Goal: Task Accomplishment & Management: Complete application form

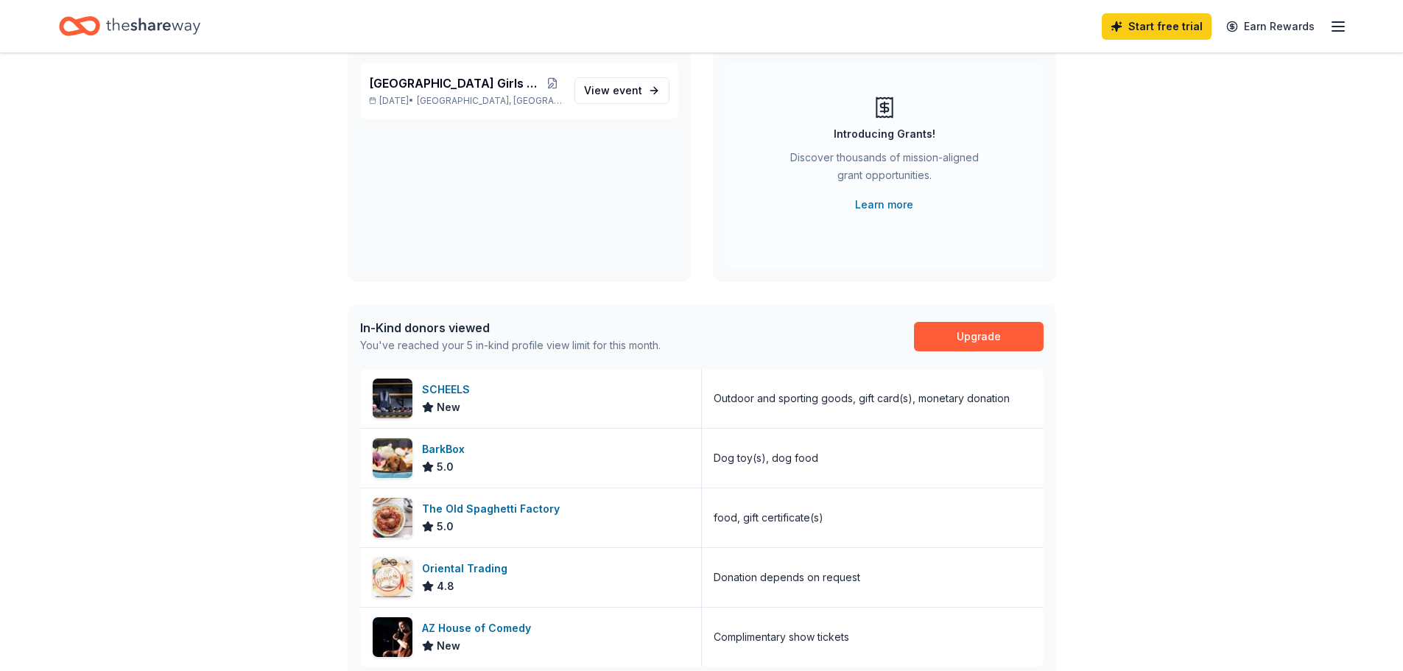
scroll to position [147, 0]
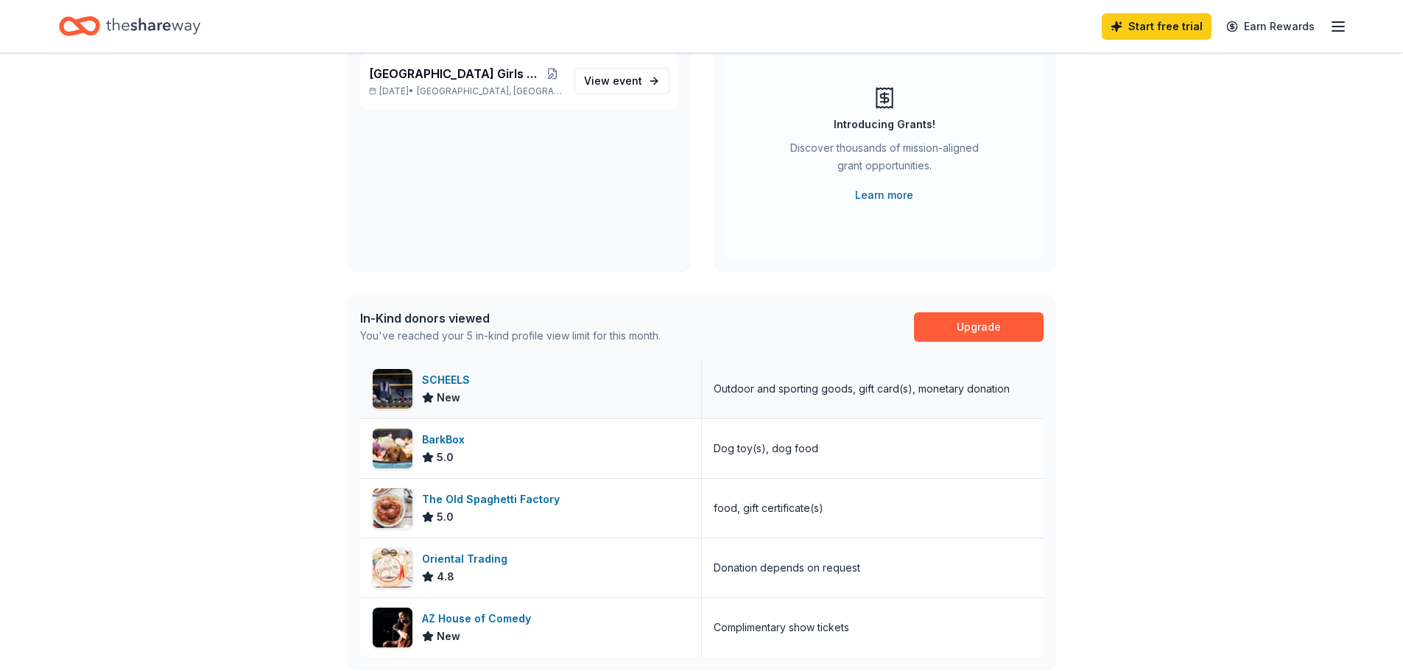
click at [436, 374] on div "SCHEELS" at bounding box center [449, 380] width 54 height 18
click at [500, 615] on div "AZ House of Comedy" at bounding box center [479, 619] width 115 height 18
click at [618, 80] on span "event" at bounding box center [627, 80] width 29 height 13
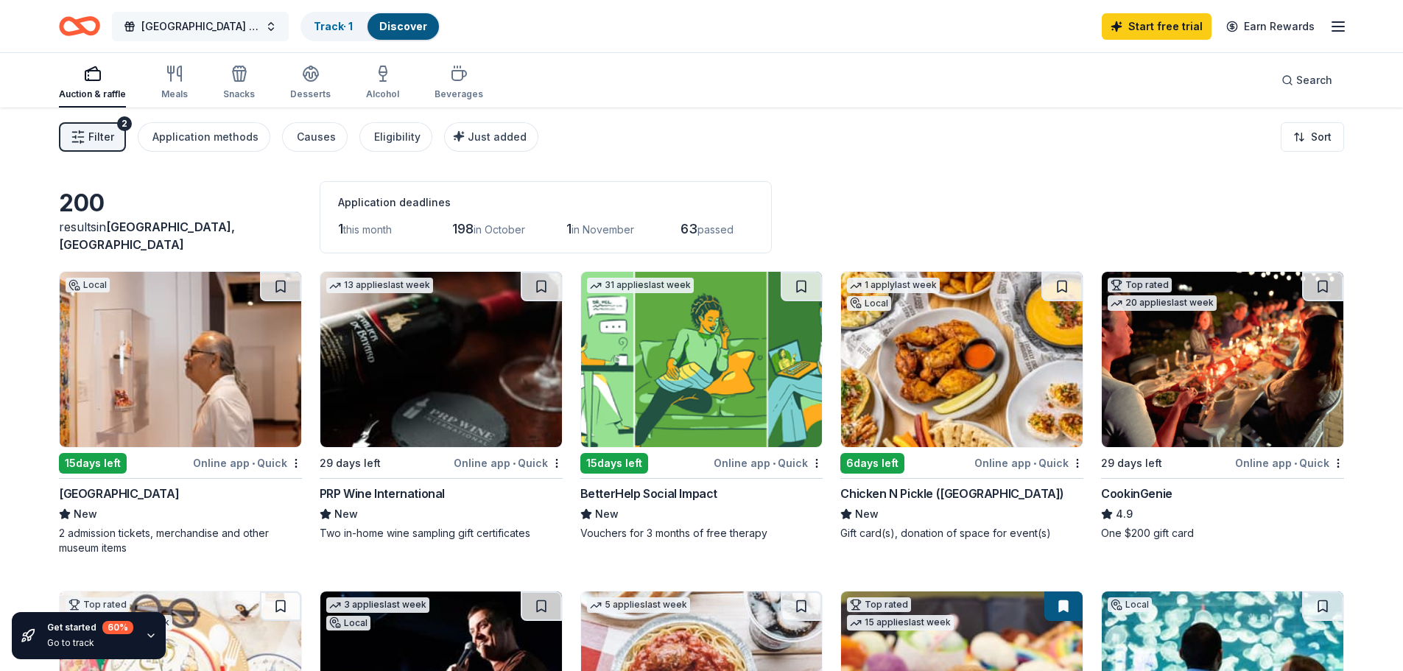
click at [218, 25] on span "[GEOGRAPHIC_DATA] Girls Soccer Auction" at bounding box center [200, 27] width 118 height 18
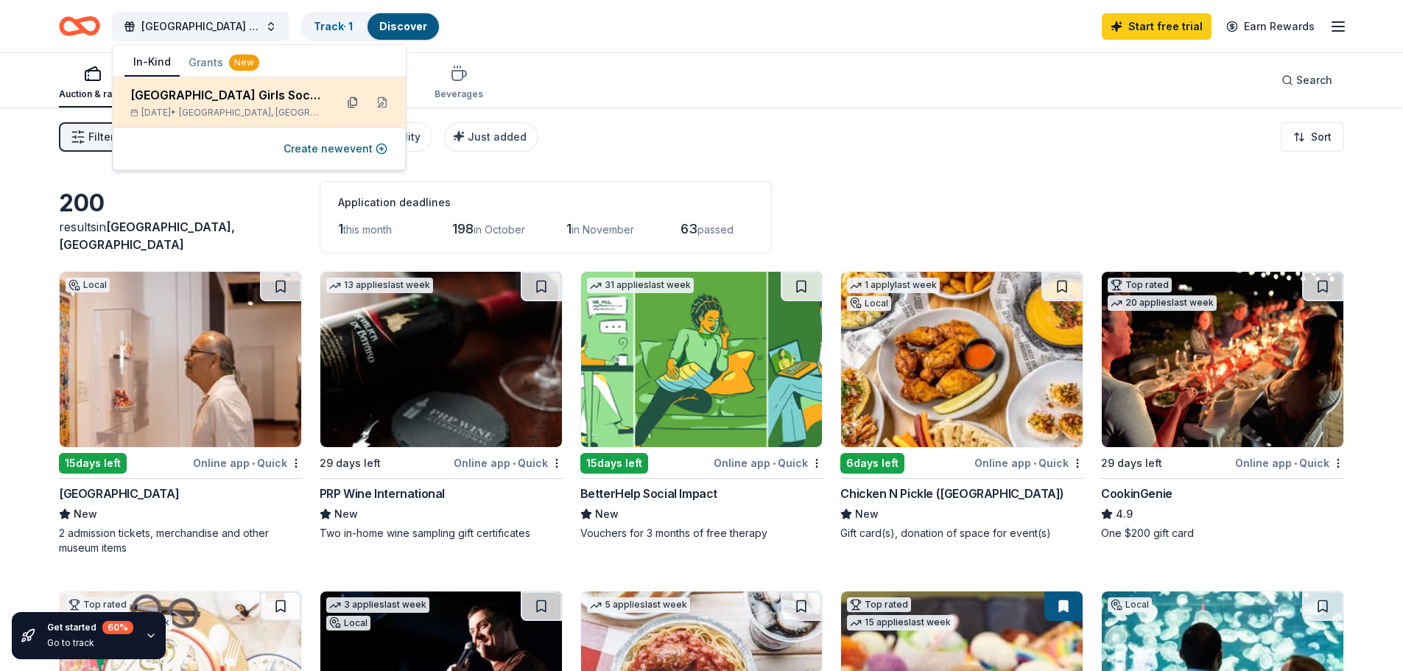
click at [349, 100] on button at bounding box center [353, 103] width 24 height 24
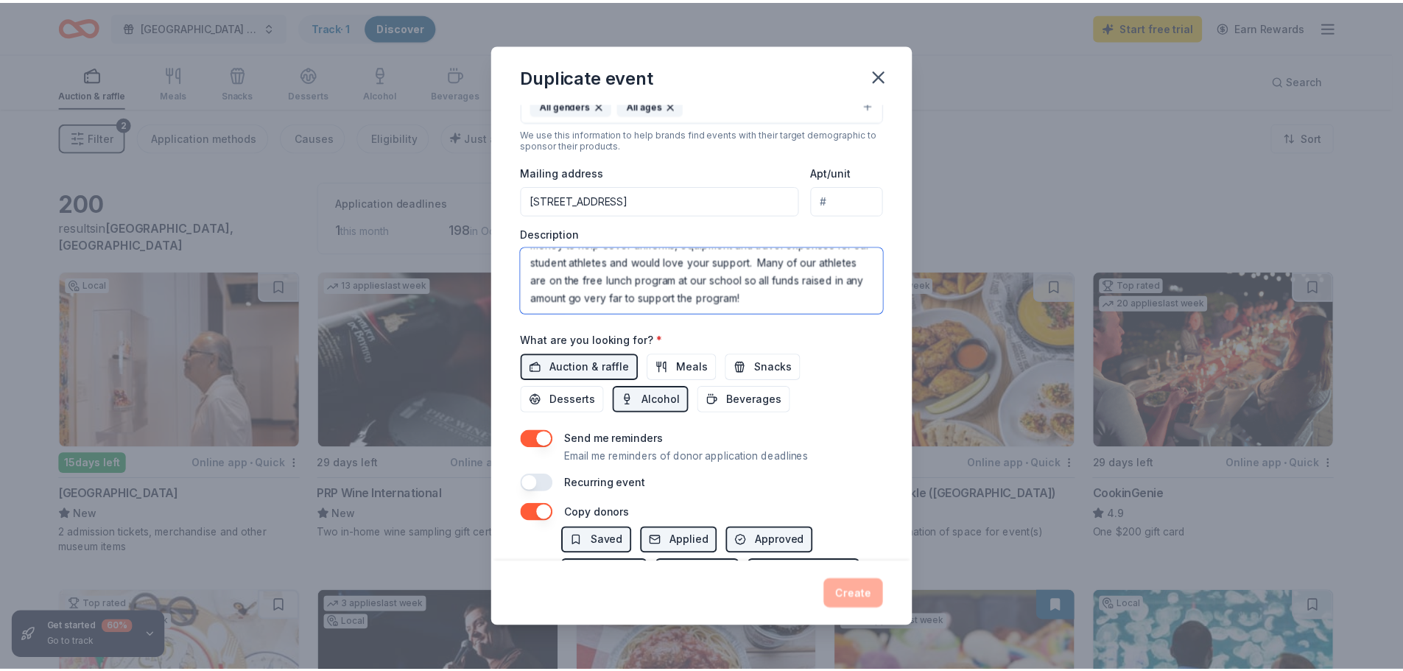
scroll to position [71, 0]
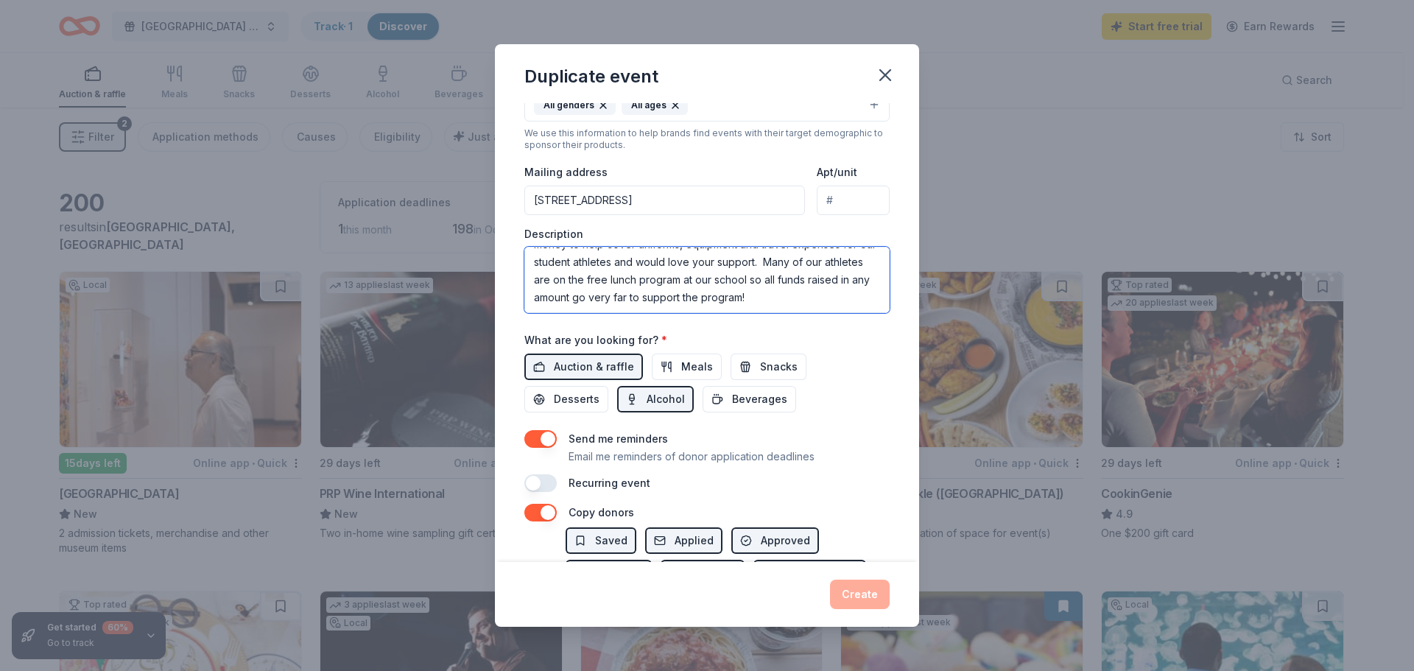
drag, startPoint x: 531, startPoint y: 262, endPoint x: 700, endPoint y: 314, distance: 177.2
click at [700, 314] on div "Event name * Paradise Valley High School Girls Soccer Auction 48 /100 Event web…" at bounding box center [706, 150] width 365 height 683
click at [1028, 157] on div "Duplicate event Event name * Paradise Valley High School Girls Soccer Auction 4…" at bounding box center [707, 335] width 1414 height 671
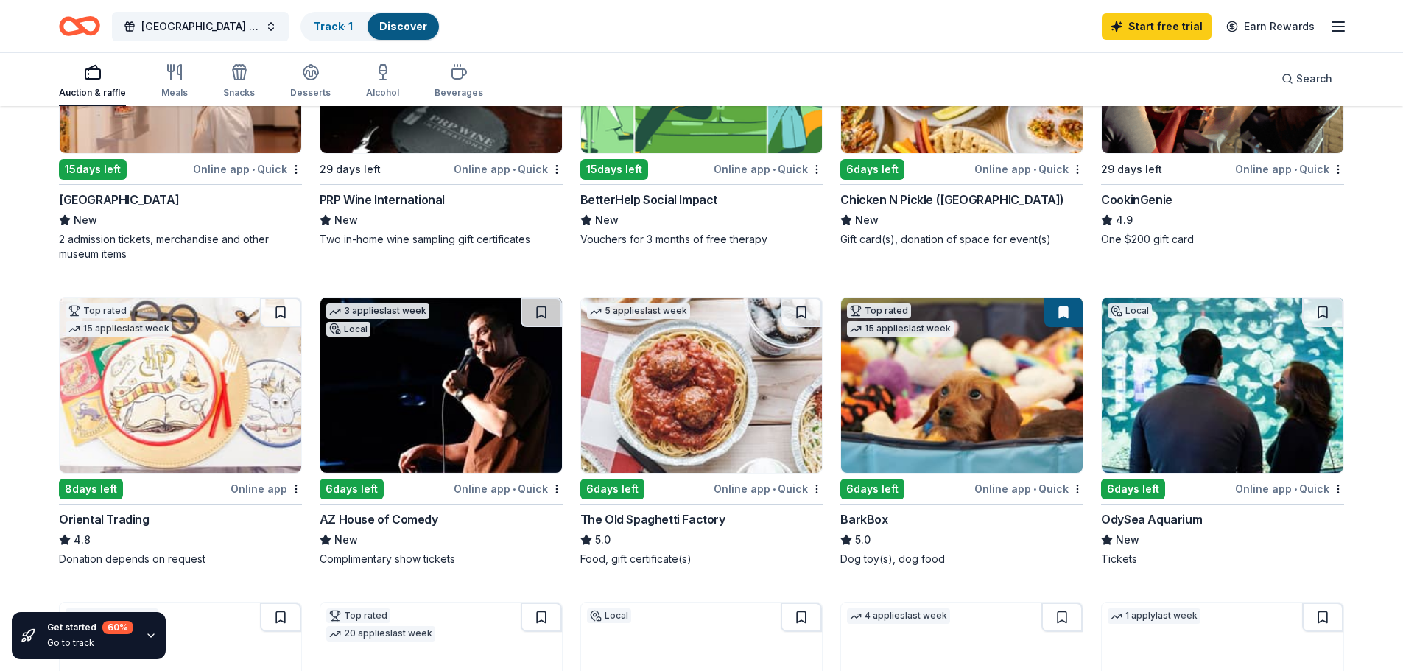
scroll to position [295, 0]
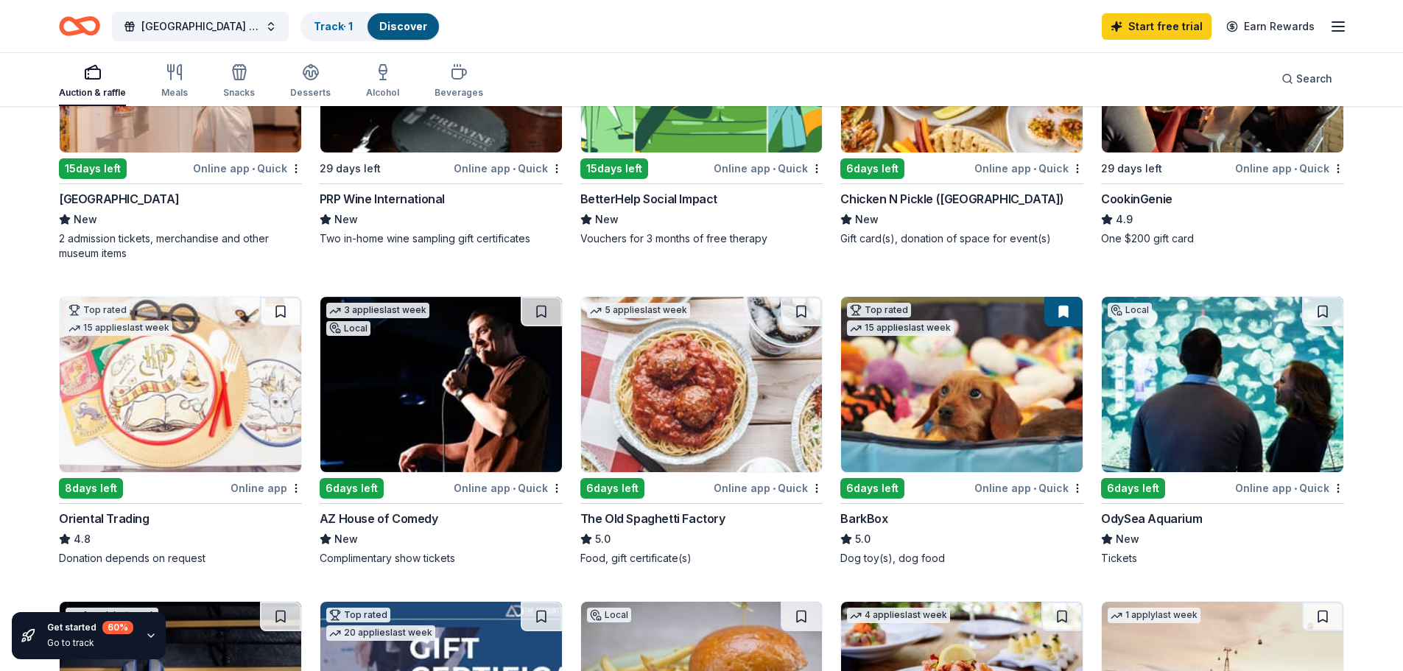
click at [926, 426] on img at bounding box center [962, 384] width 242 height 175
click at [666, 512] on div "The Old Spaghetti Factory" at bounding box center [652, 519] width 145 height 18
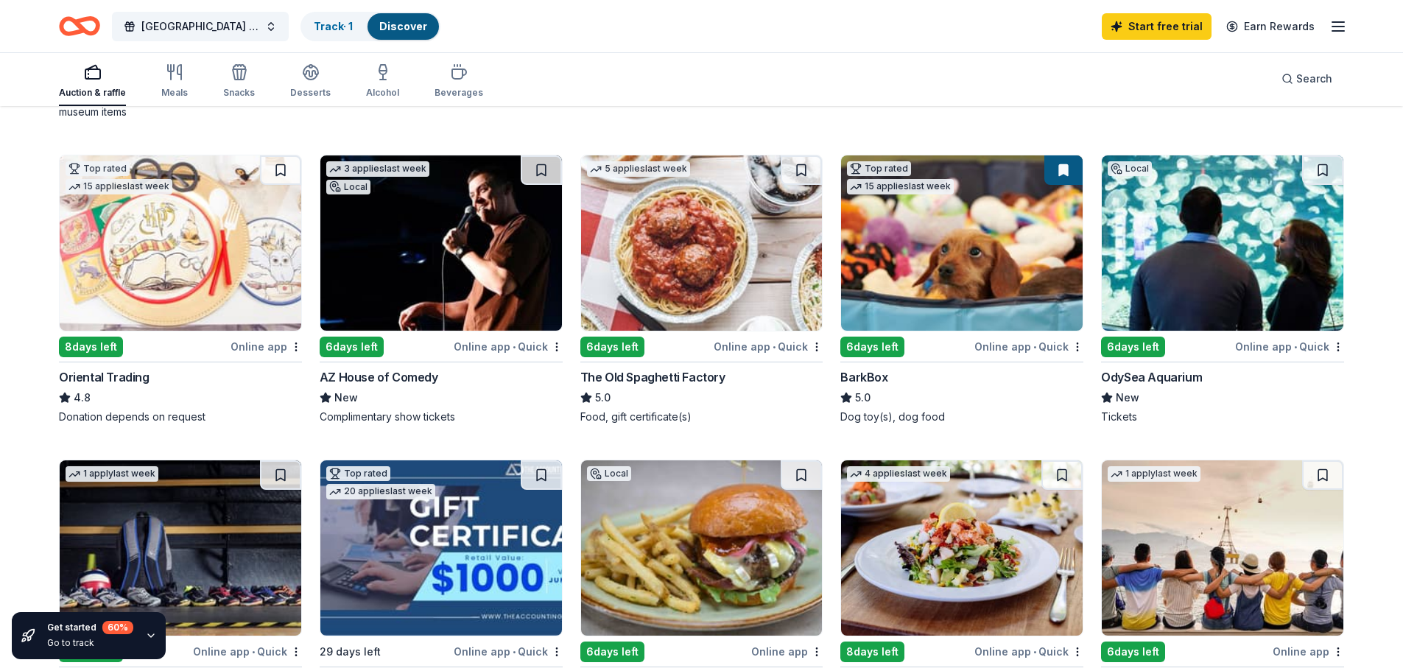
scroll to position [442, 0]
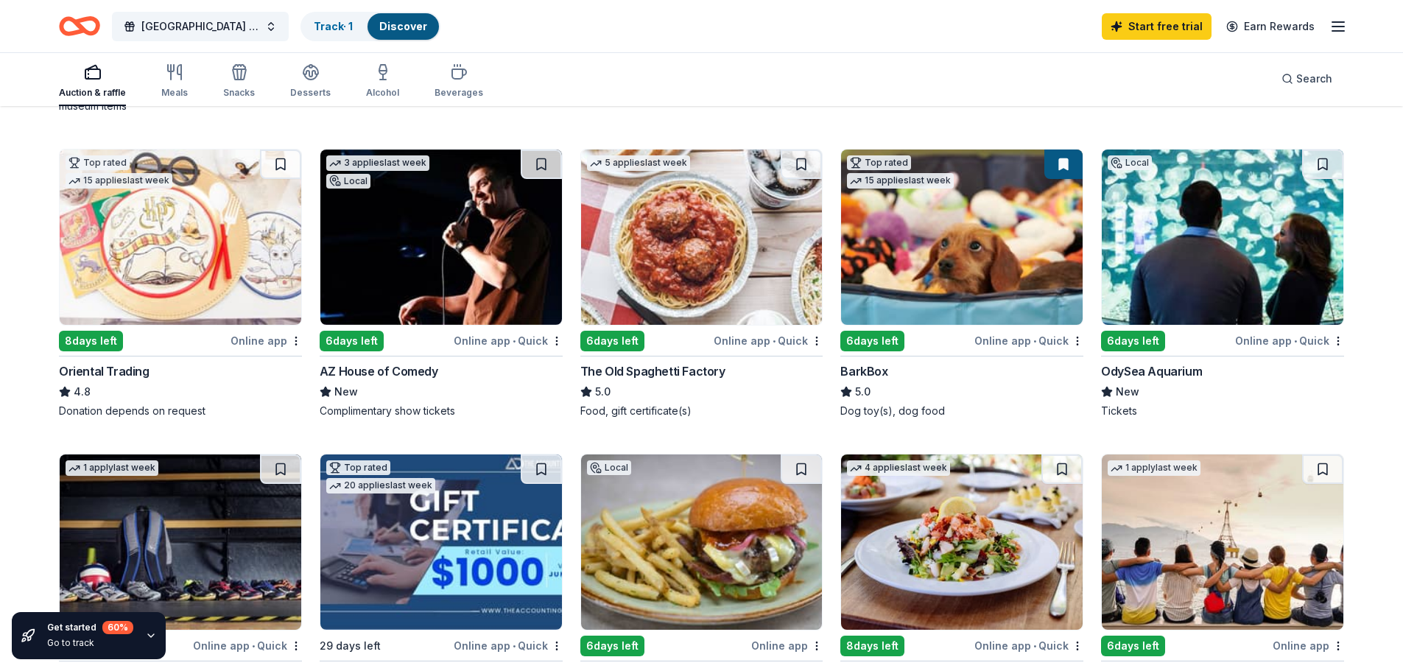
click at [1160, 308] on img at bounding box center [1223, 236] width 242 height 175
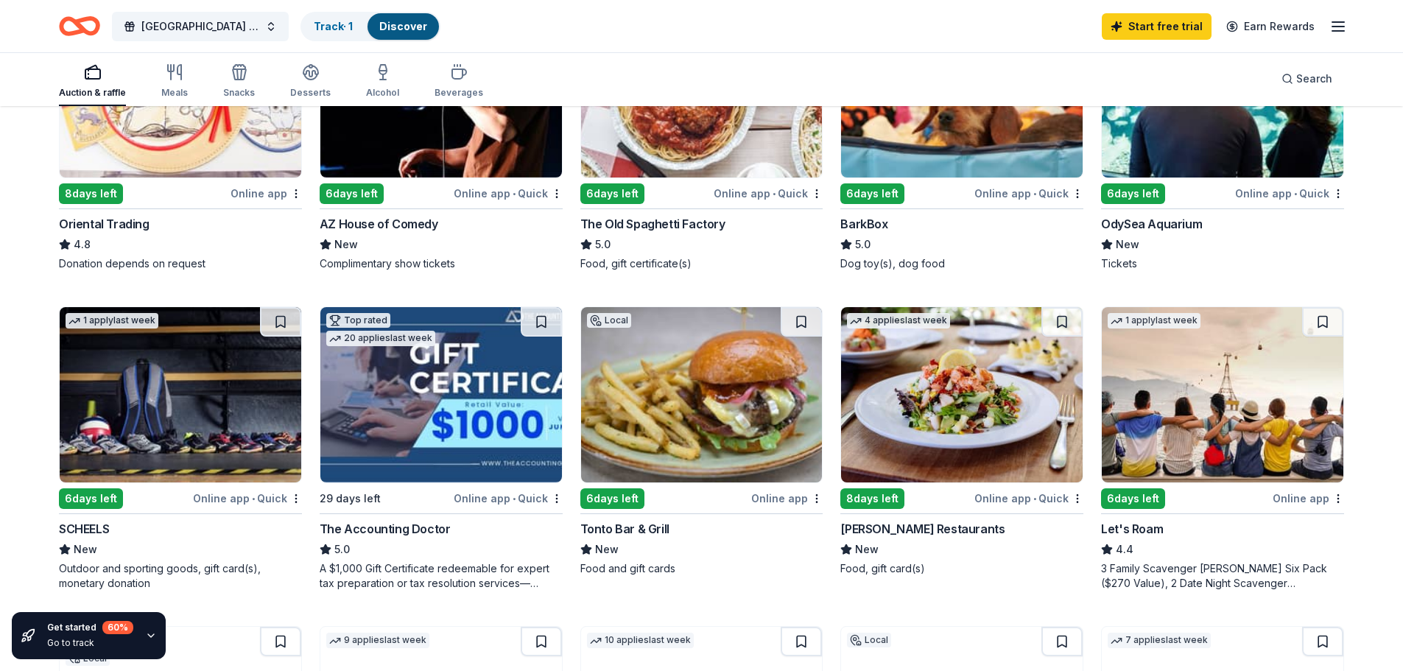
scroll to position [663, 0]
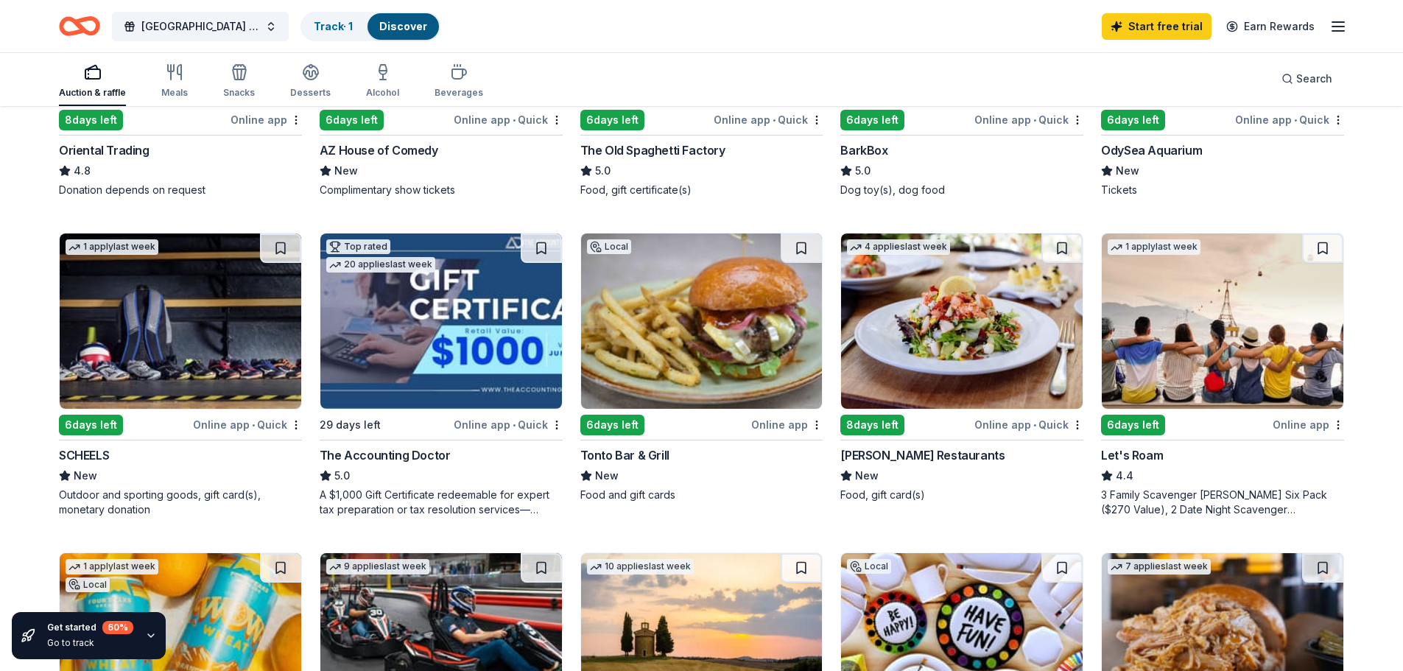
click at [688, 359] on img at bounding box center [702, 320] width 242 height 175
click at [719, 342] on img at bounding box center [702, 320] width 242 height 175
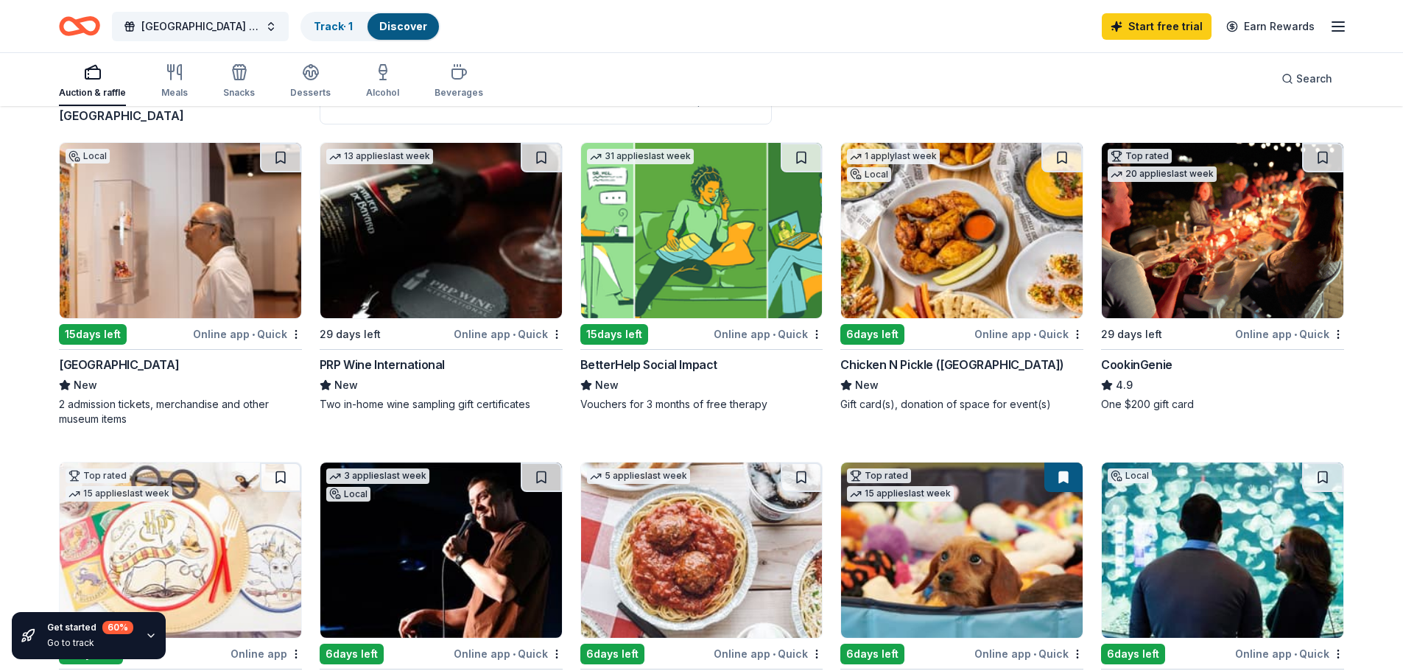
scroll to position [55, 0]
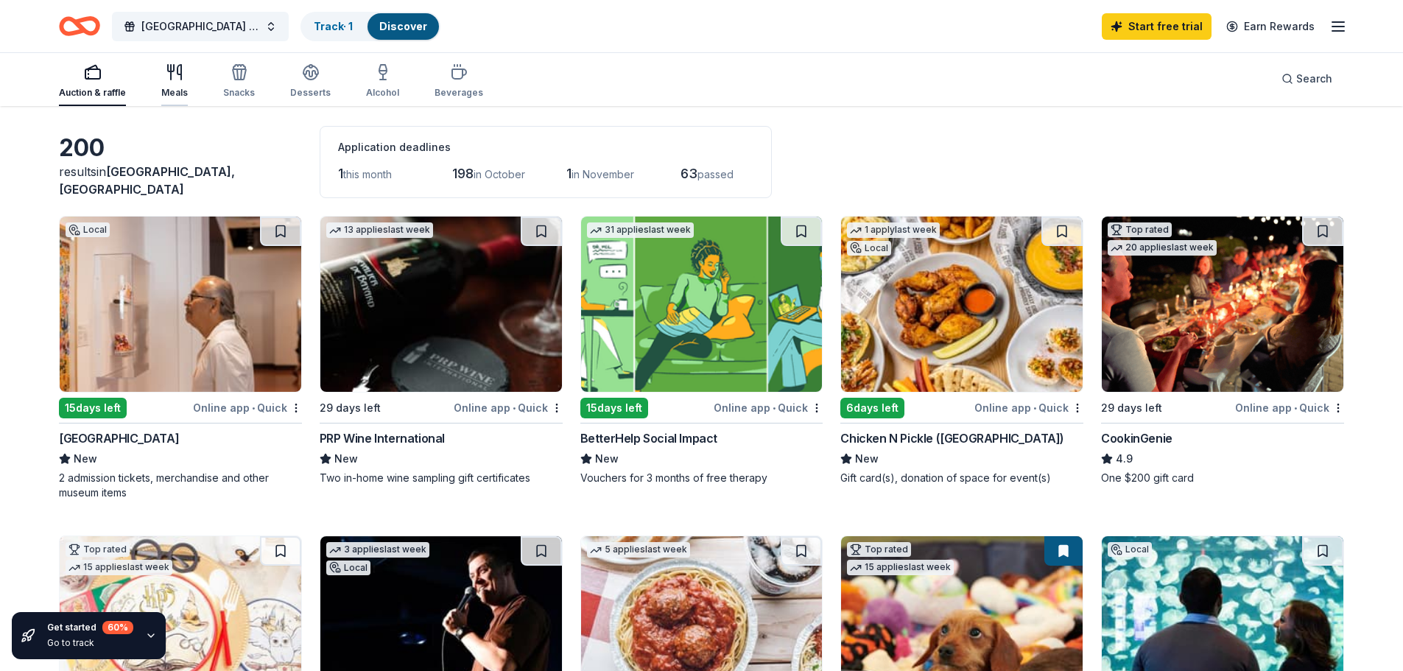
click at [168, 75] on icon "button" at bounding box center [175, 72] width 18 height 18
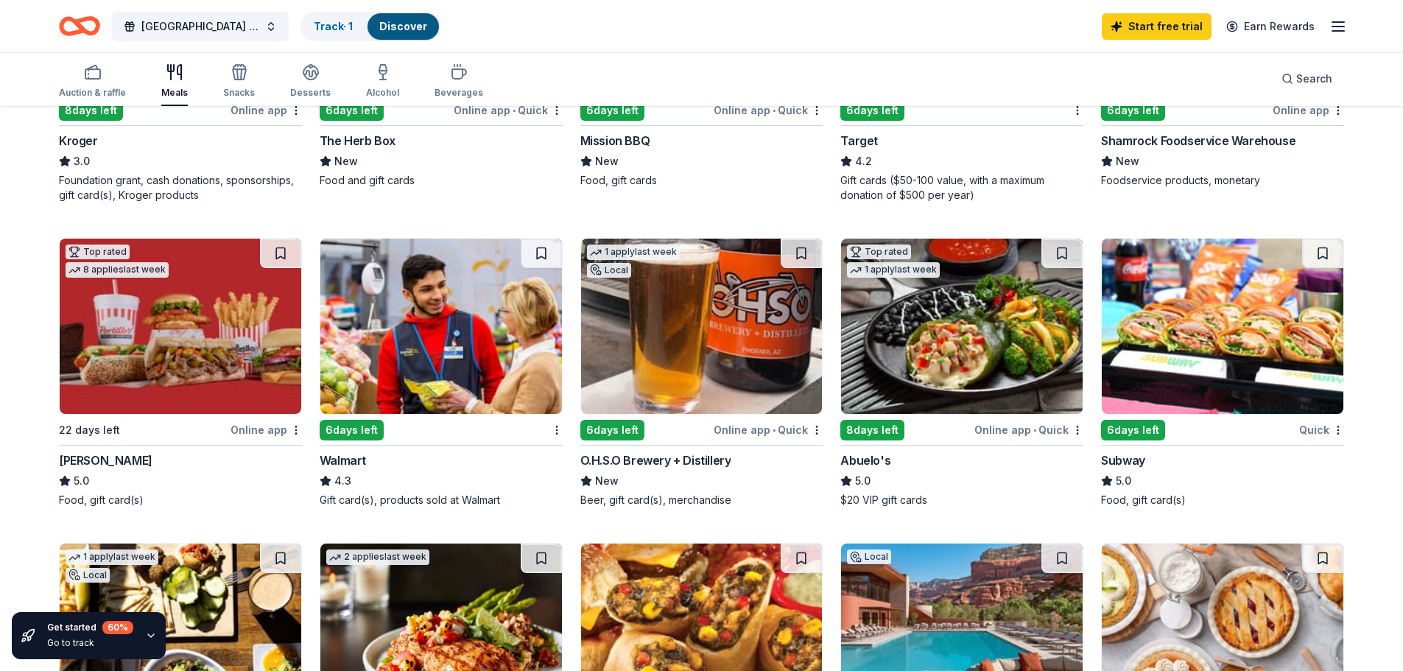
scroll to position [663, 0]
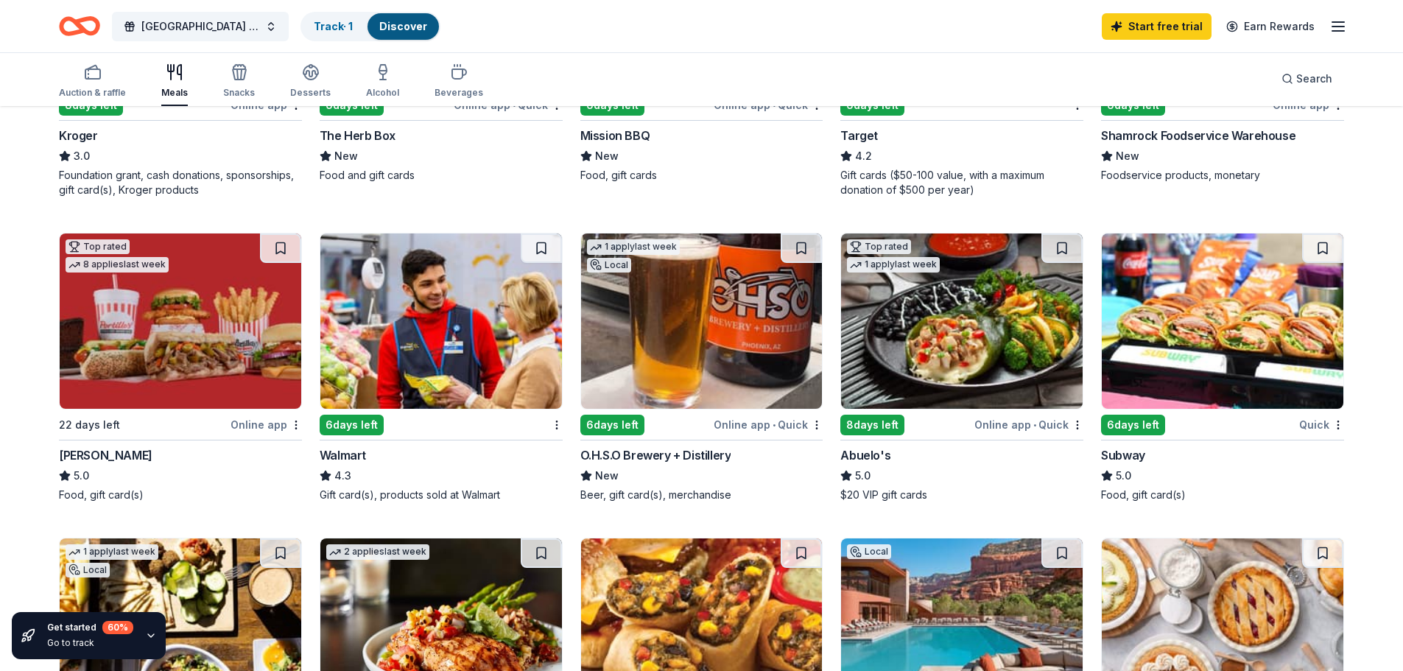
click at [167, 296] on img at bounding box center [181, 320] width 242 height 175
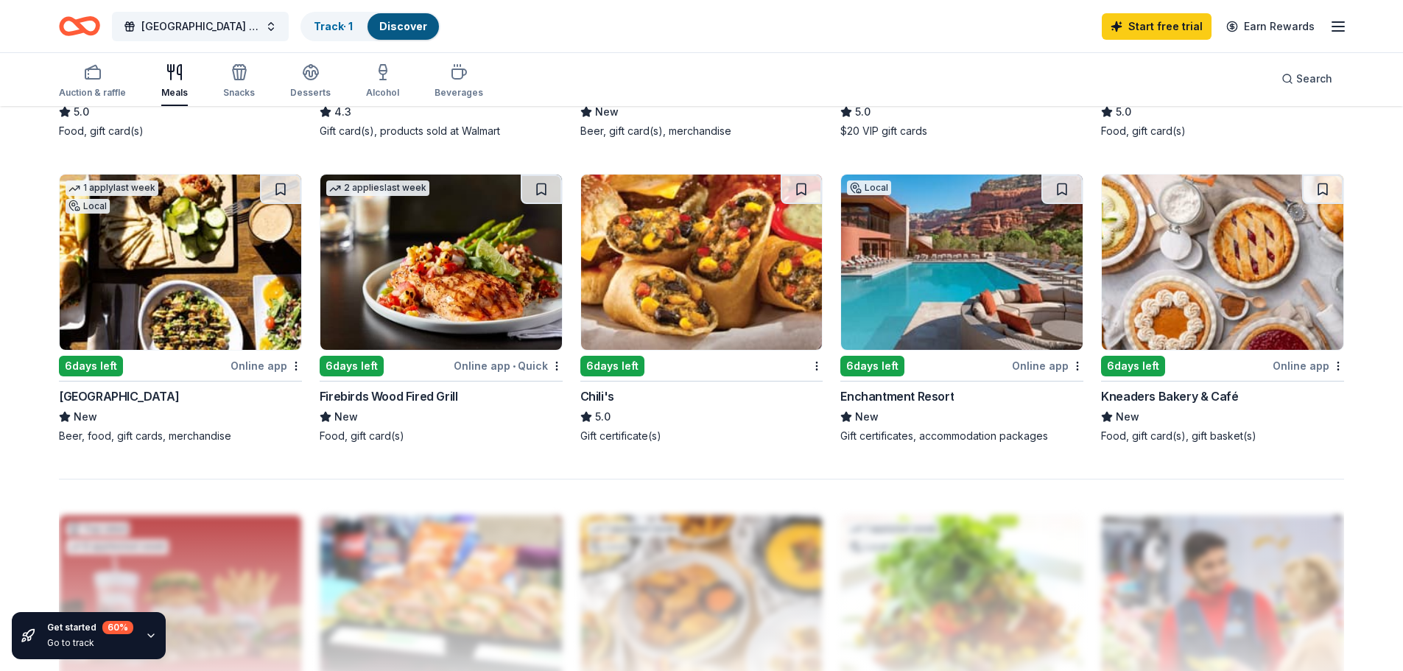
scroll to position [1031, 0]
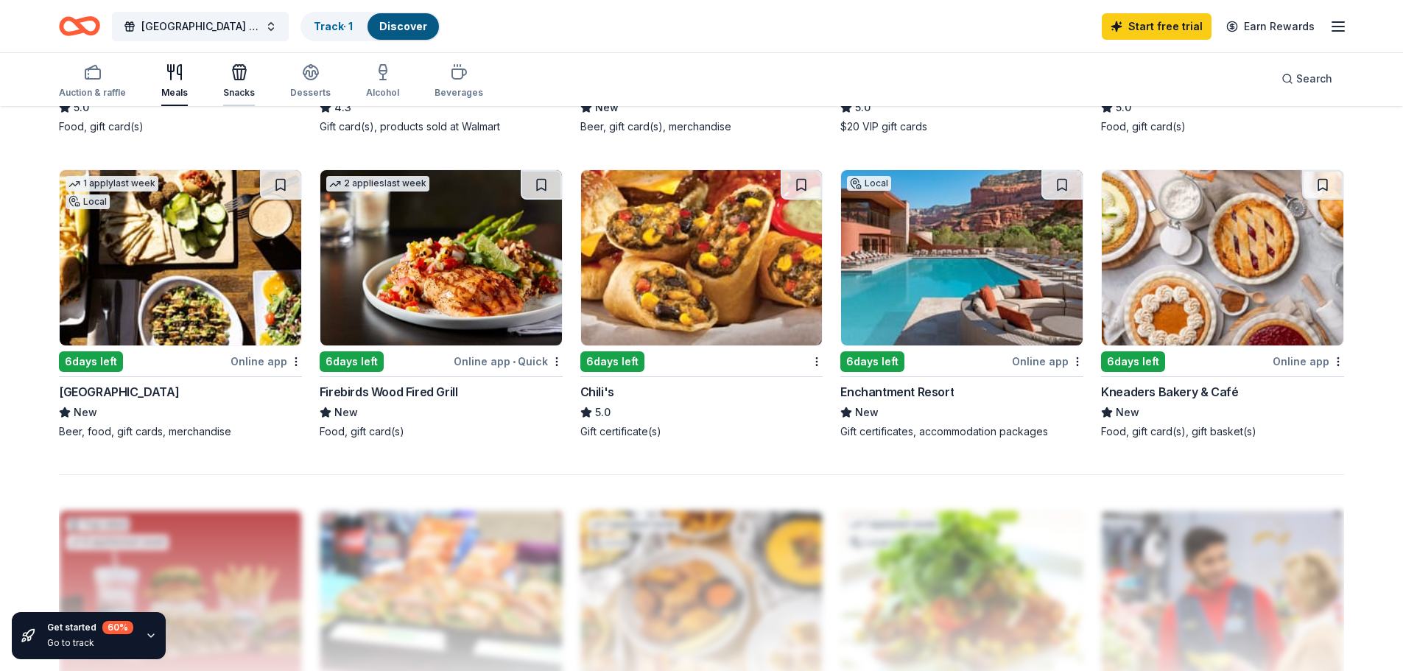
click at [239, 69] on icon "button" at bounding box center [239, 74] width 13 height 10
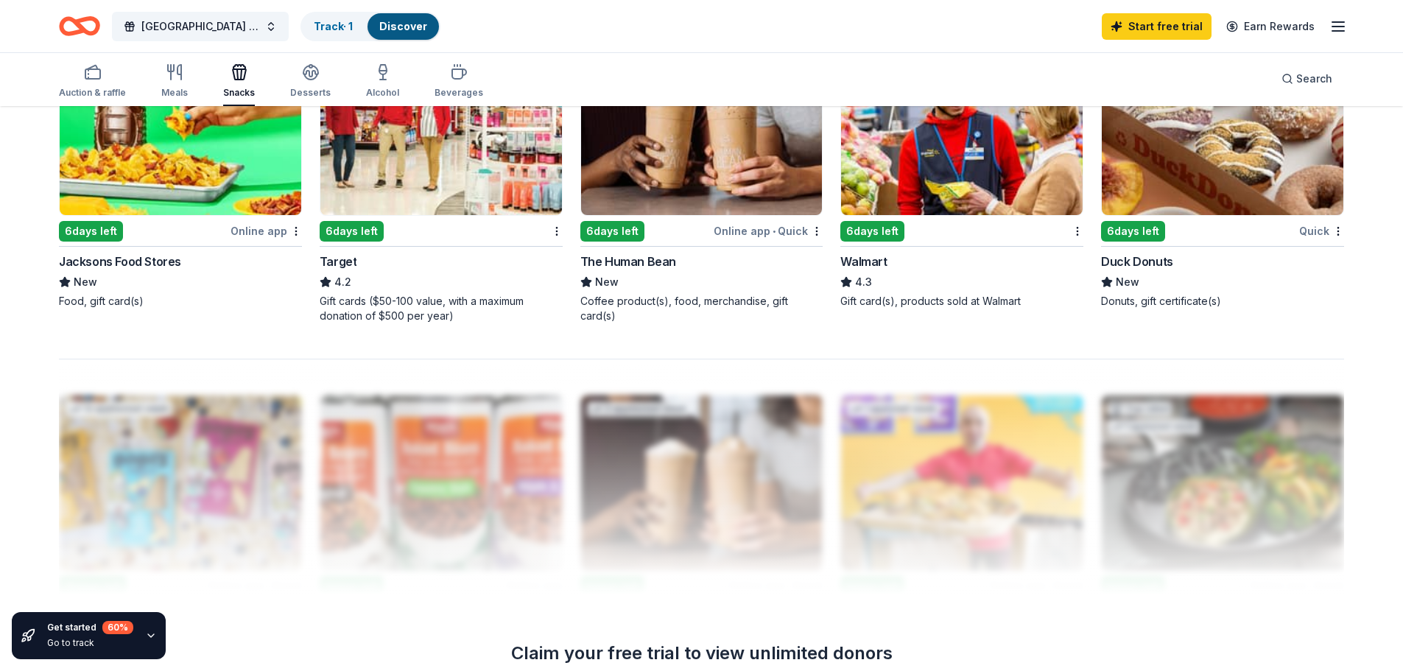
scroll to position [1178, 0]
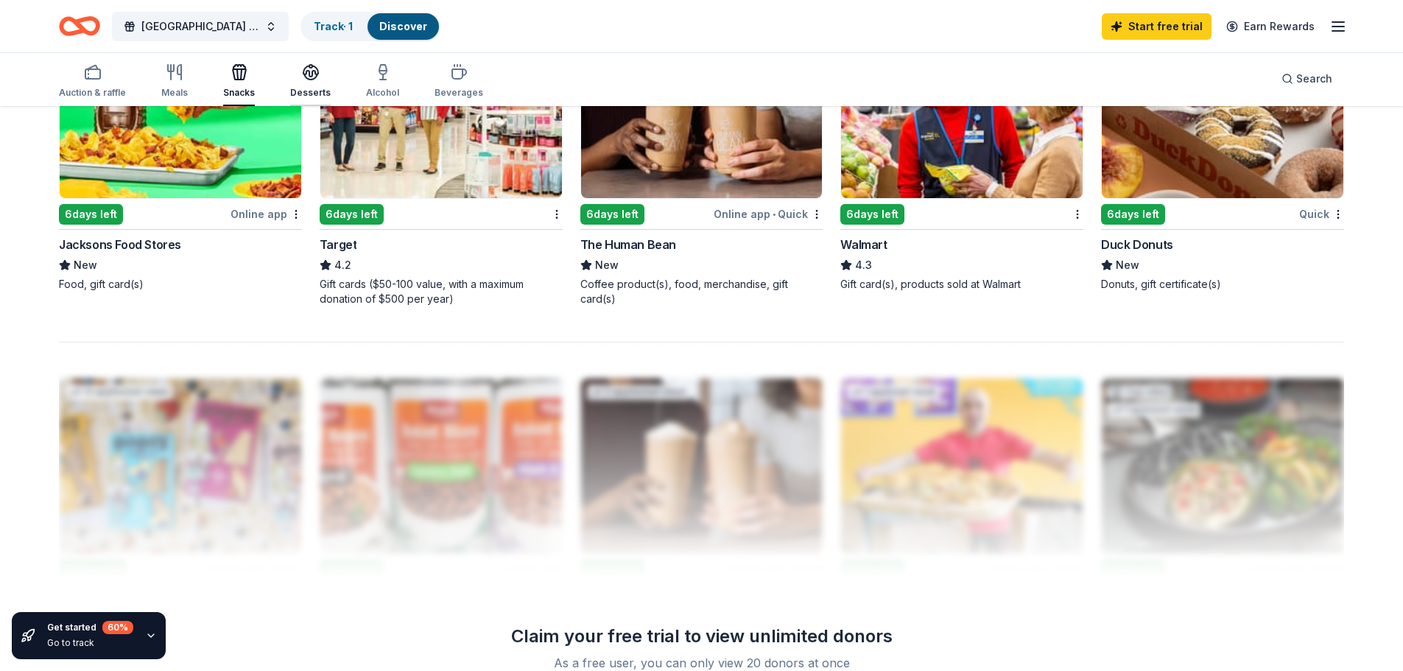
click at [292, 73] on div "button" at bounding box center [310, 72] width 40 height 18
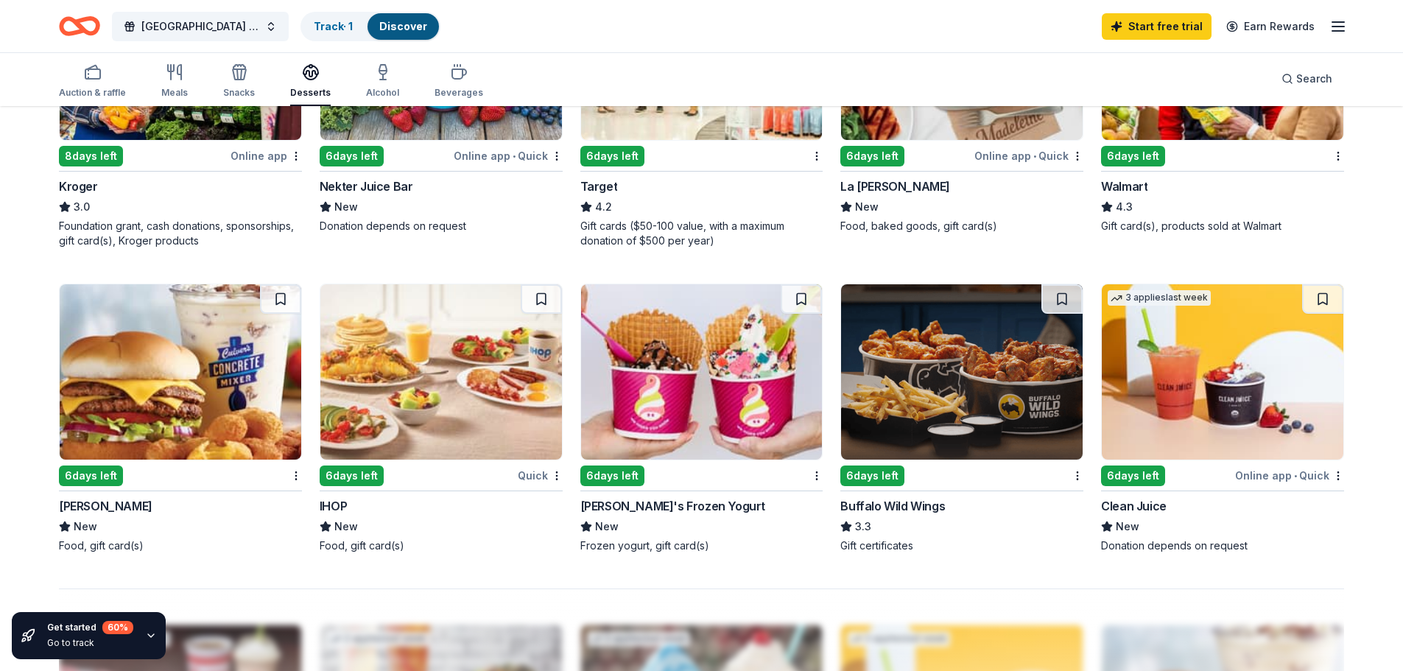
scroll to position [957, 0]
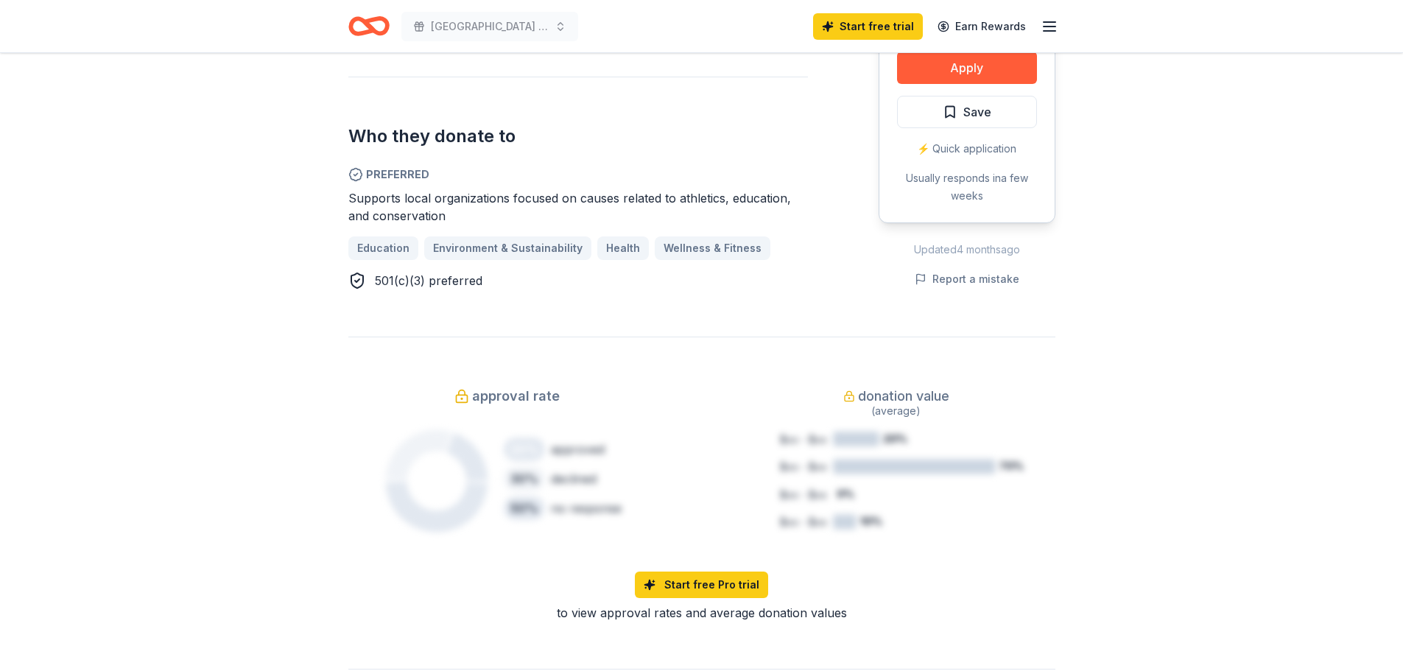
scroll to position [589, 0]
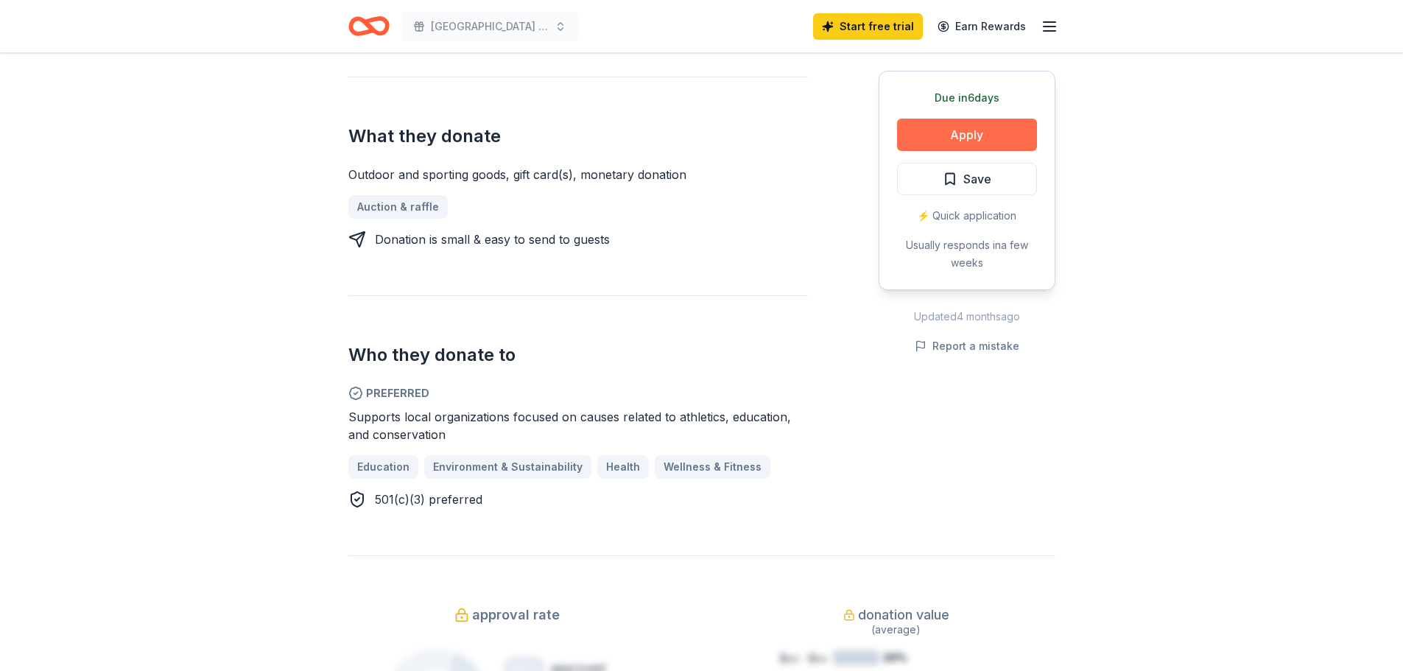
click at [939, 130] on button "Apply" at bounding box center [967, 135] width 140 height 32
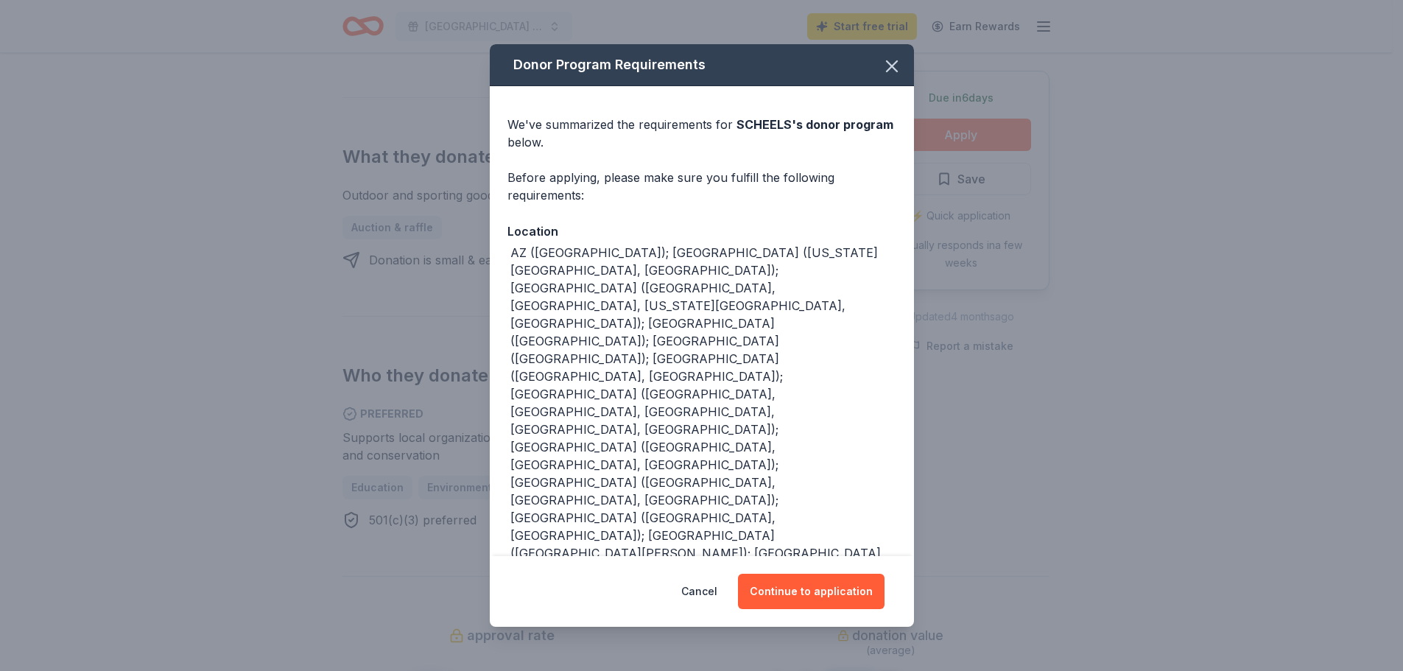
scroll to position [610, 0]
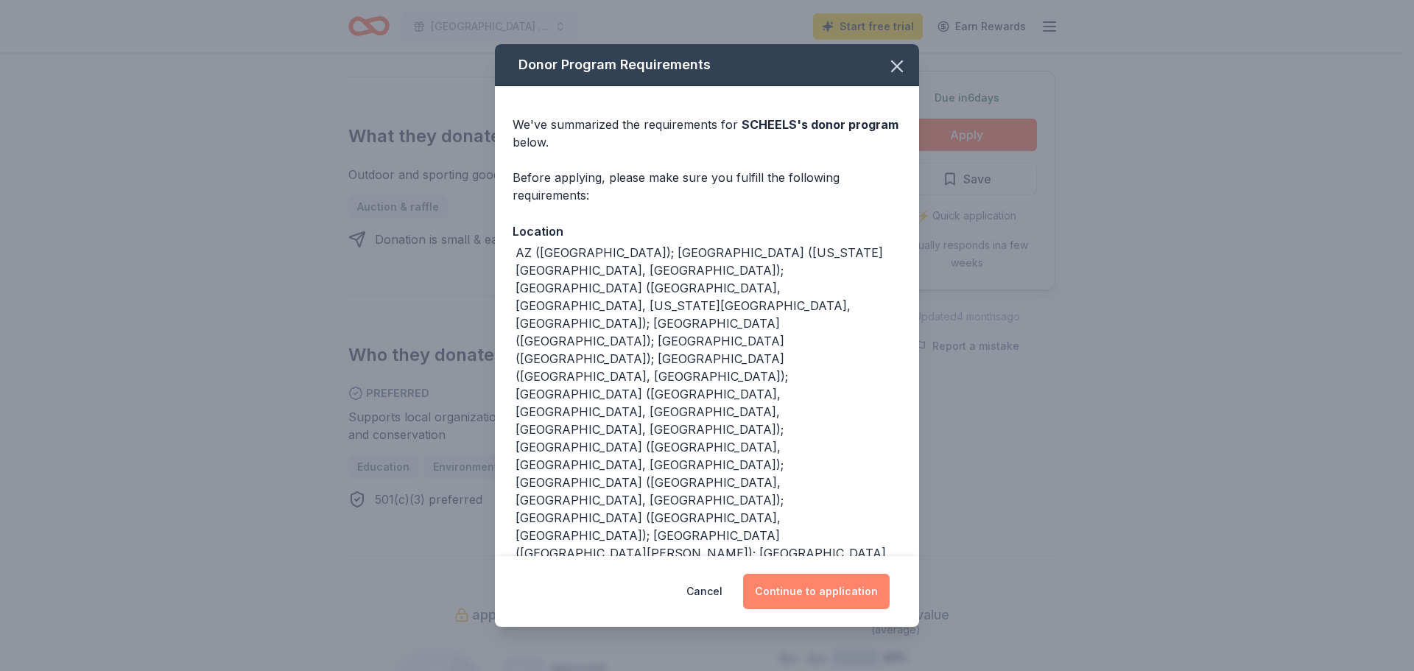
click at [805, 591] on button "Continue to application" at bounding box center [816, 591] width 147 height 35
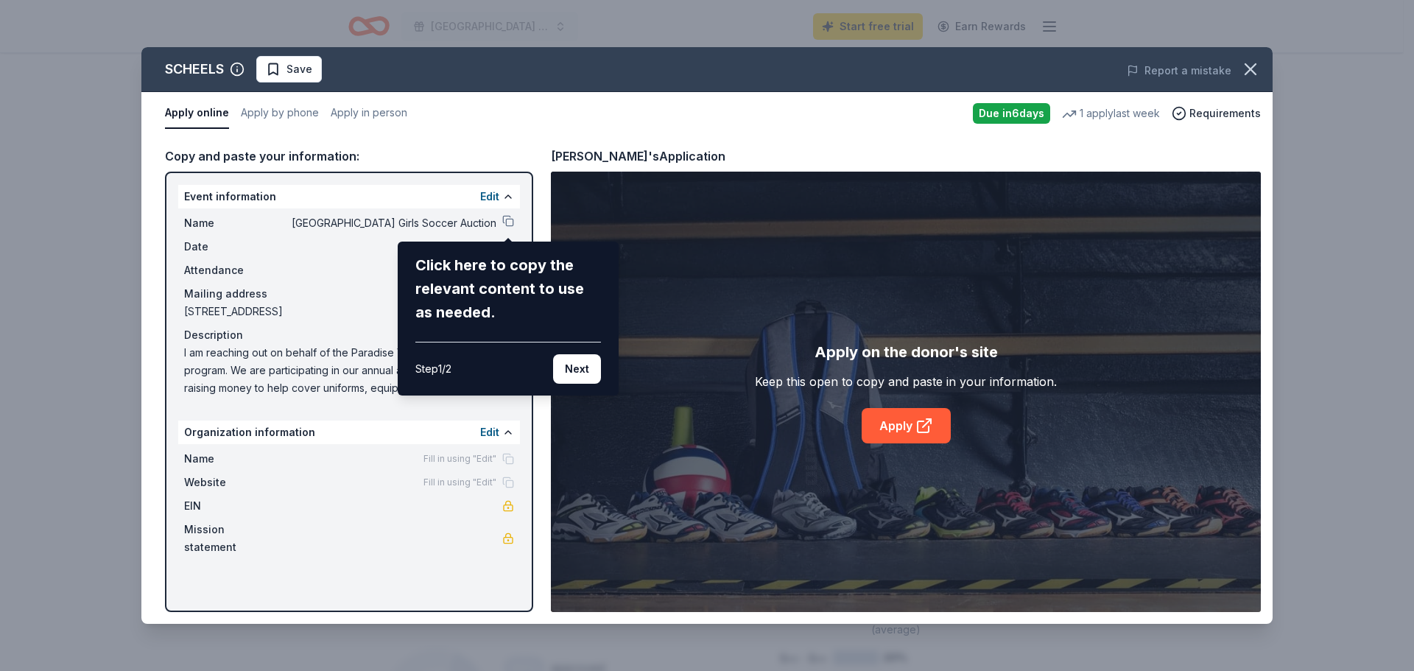
click at [505, 219] on div "SCHEELS Save Report a mistake Apply online Apply by phone Apply in person Due i…" at bounding box center [706, 335] width 1131 height 577
click at [574, 369] on button "Next" at bounding box center [577, 368] width 48 height 29
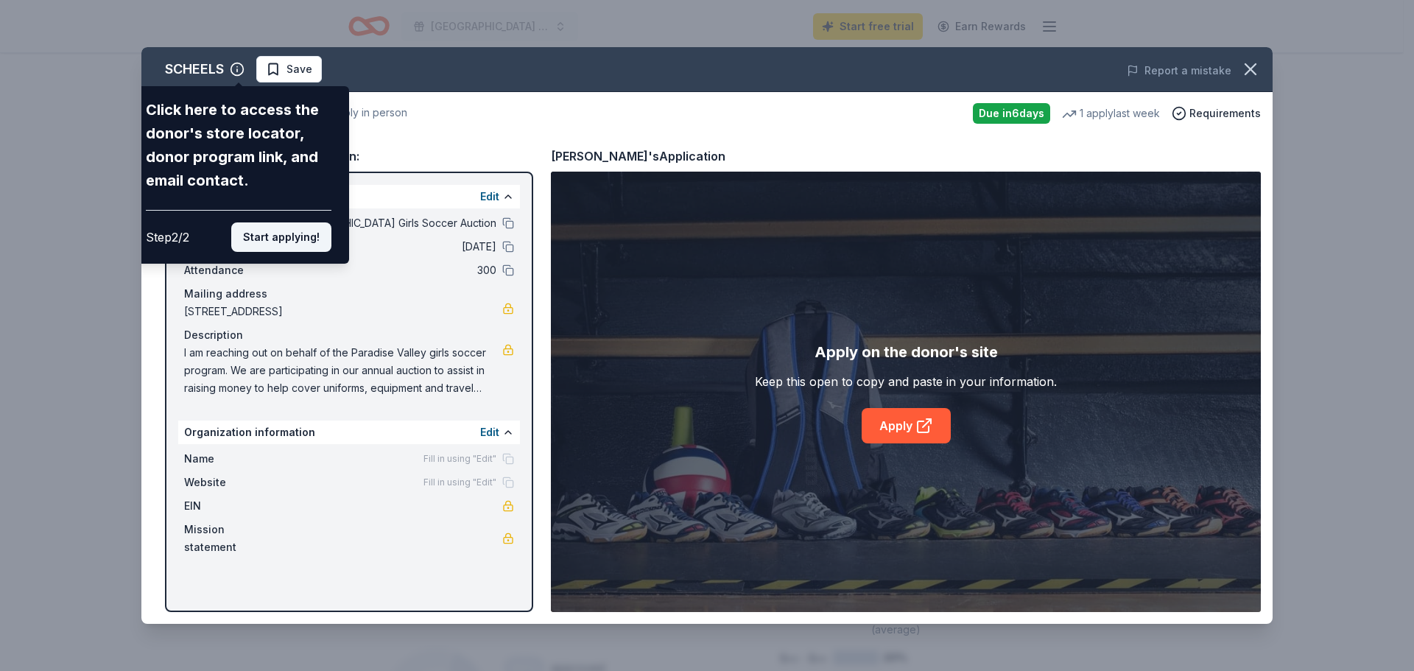
click at [284, 239] on button "Start applying!" at bounding box center [281, 236] width 100 height 29
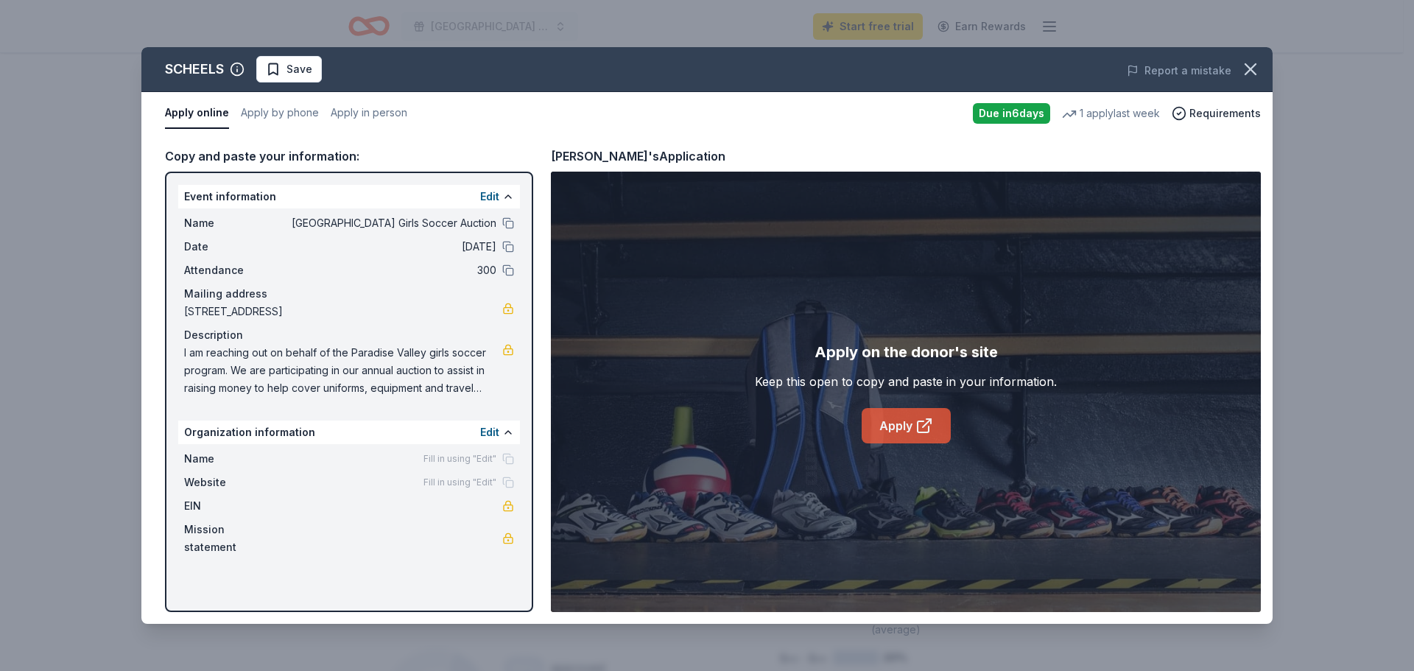
click at [925, 426] on icon at bounding box center [927, 423] width 8 height 8
click at [1257, 71] on icon "button" at bounding box center [1250, 69] width 21 height 21
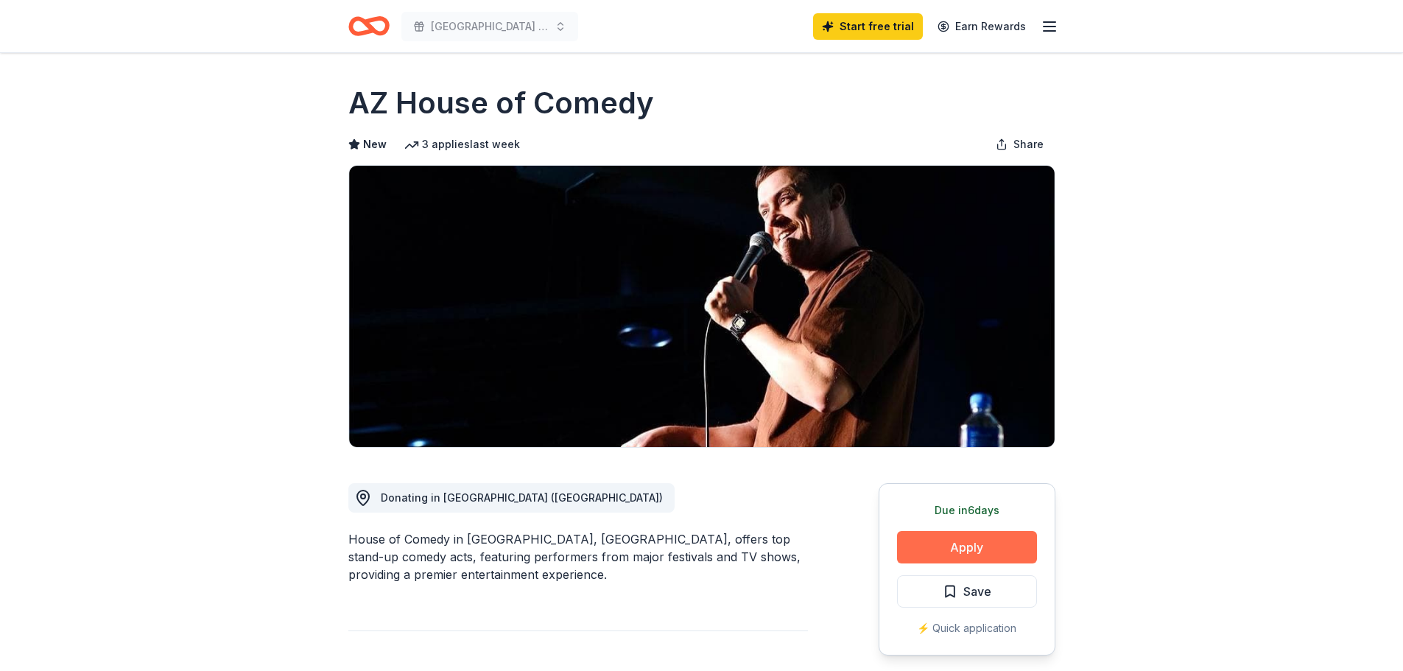
click at [1004, 541] on button "Apply" at bounding box center [967, 547] width 140 height 32
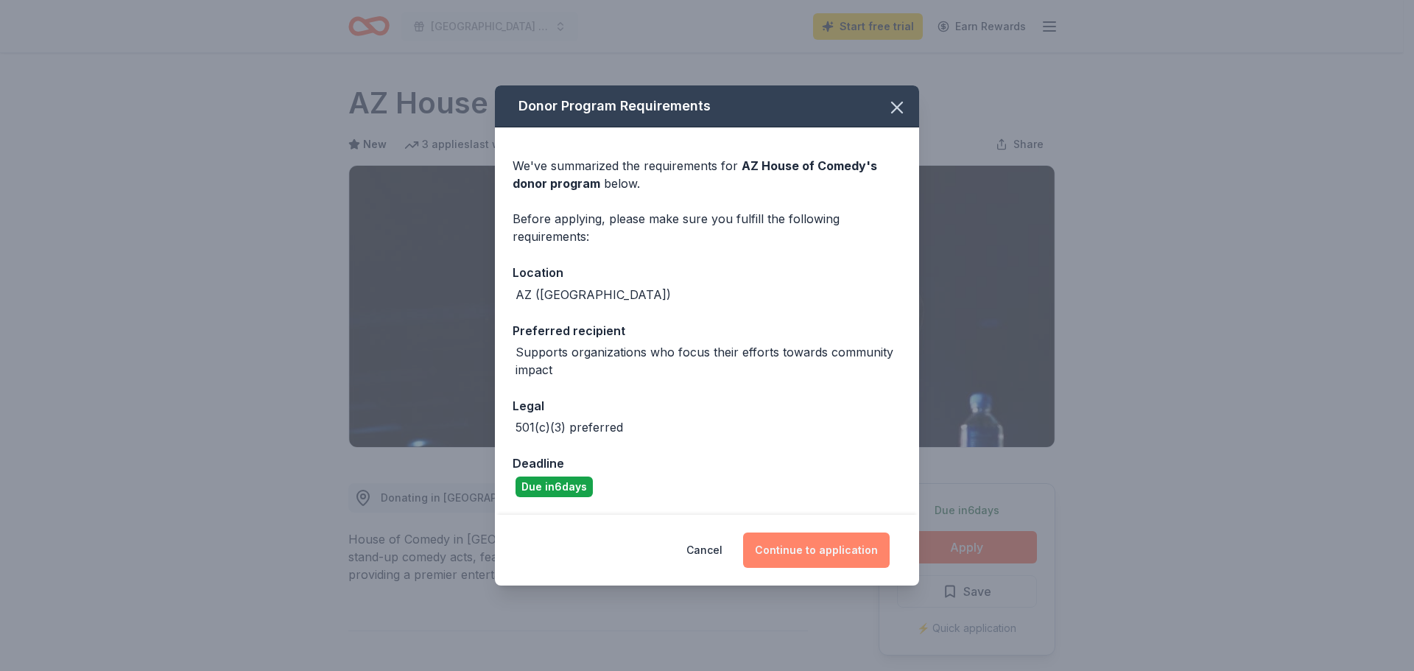
click at [802, 544] on button "Continue to application" at bounding box center [816, 549] width 147 height 35
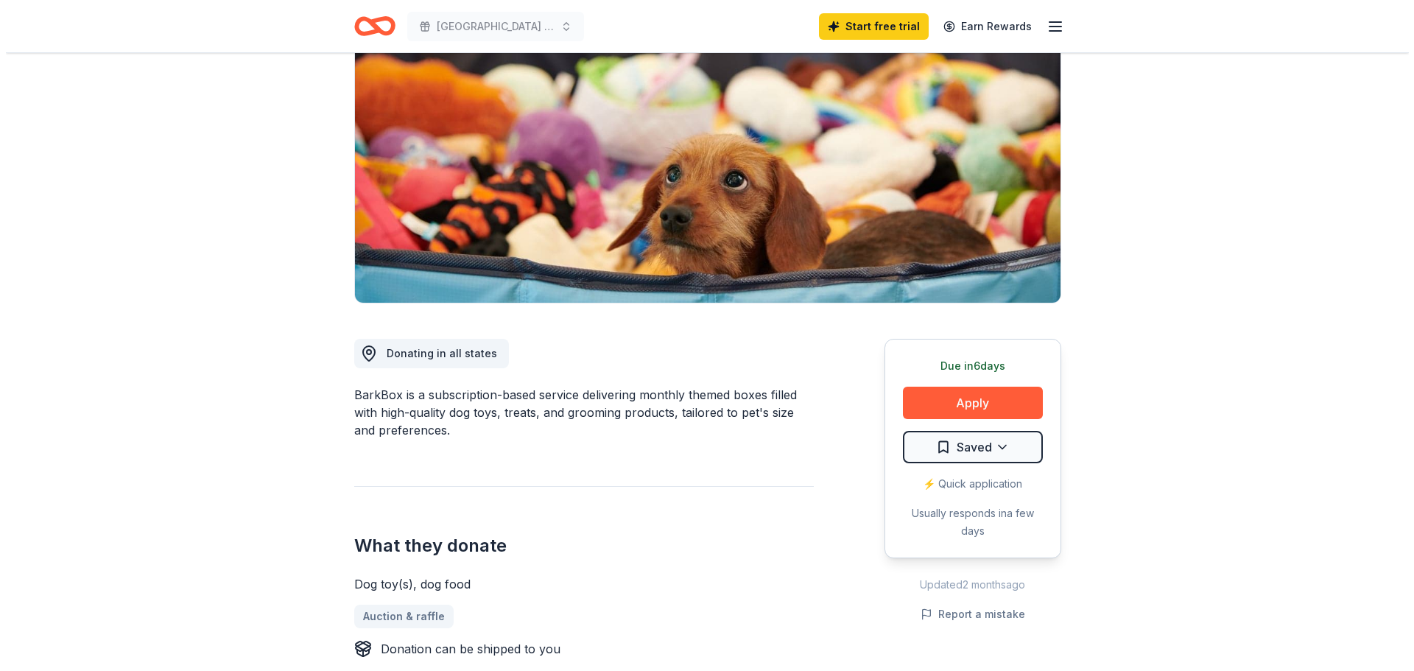
scroll to position [147, 0]
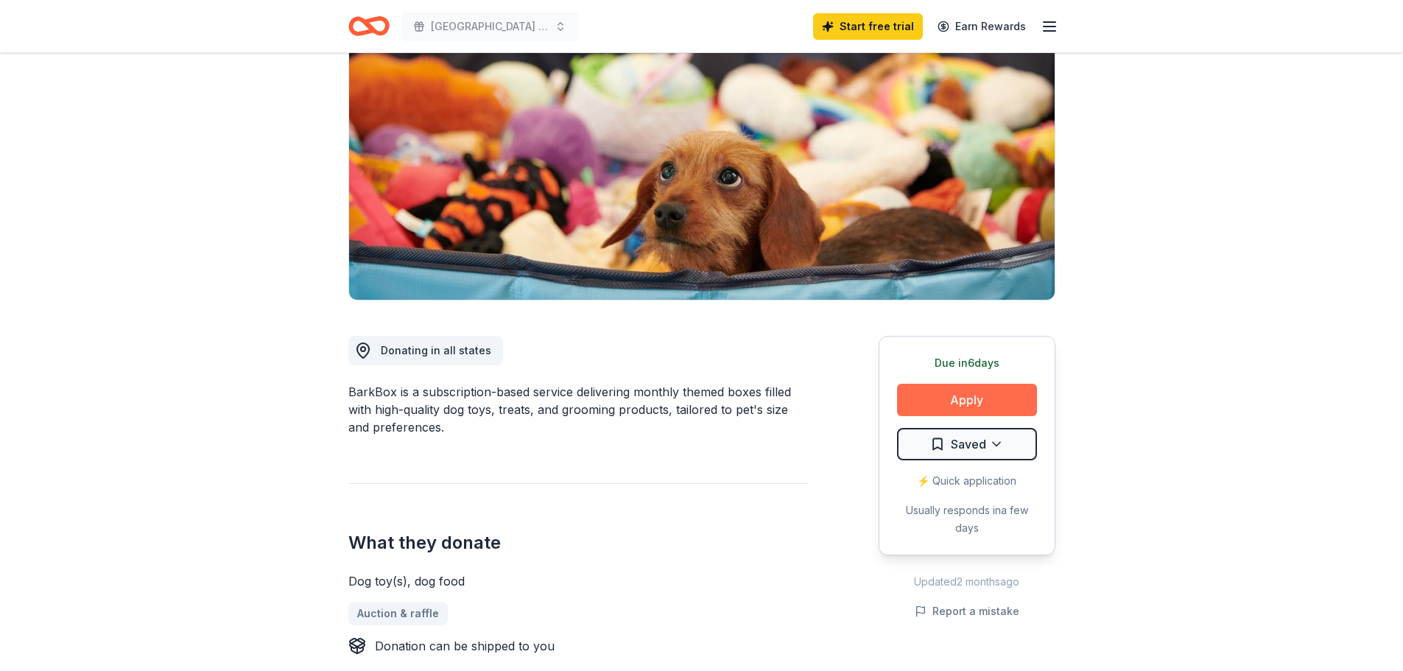
click at [951, 404] on button "Apply" at bounding box center [967, 400] width 140 height 32
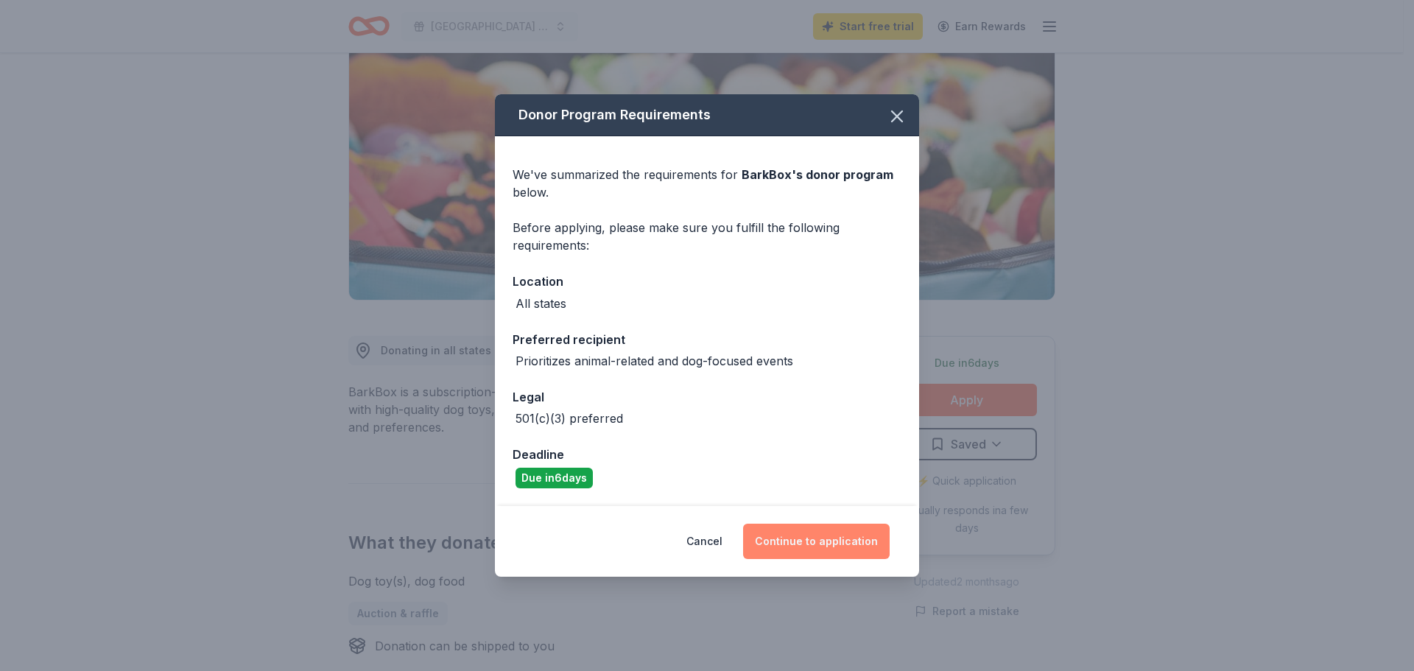
click at [806, 542] on button "Continue to application" at bounding box center [816, 541] width 147 height 35
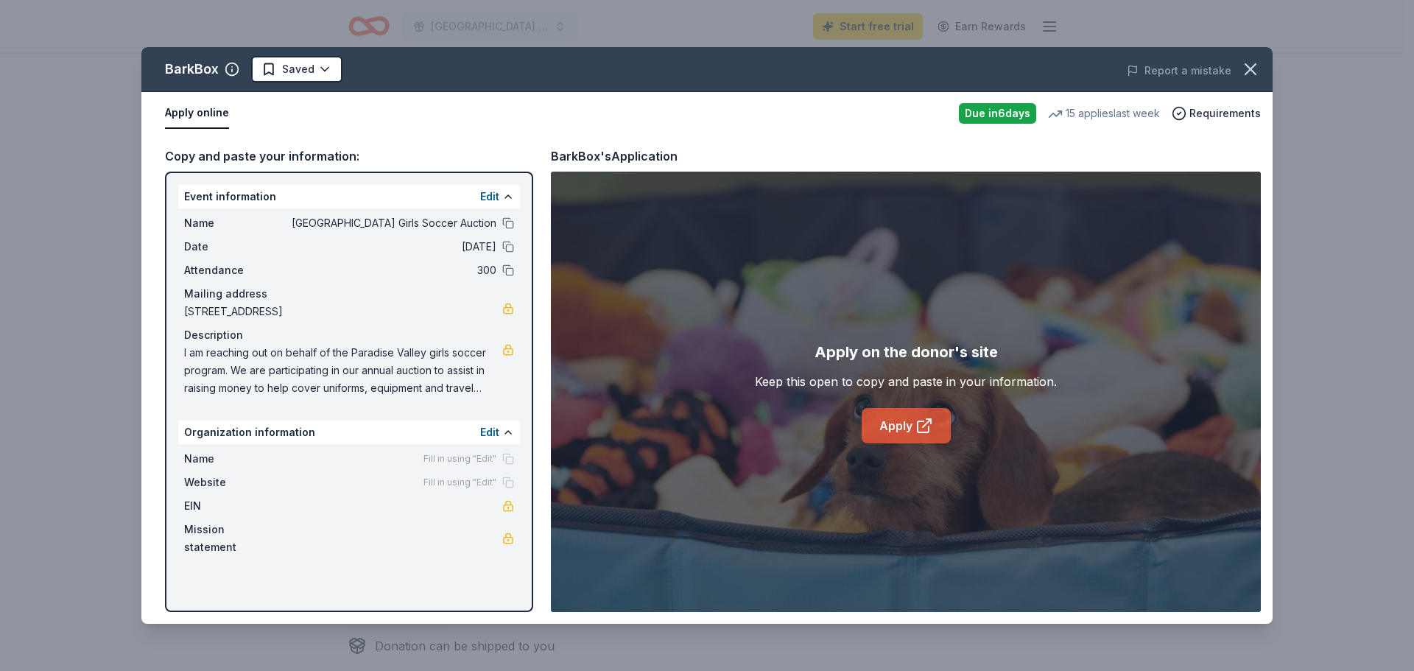
click at [902, 426] on link "Apply" at bounding box center [906, 425] width 89 height 35
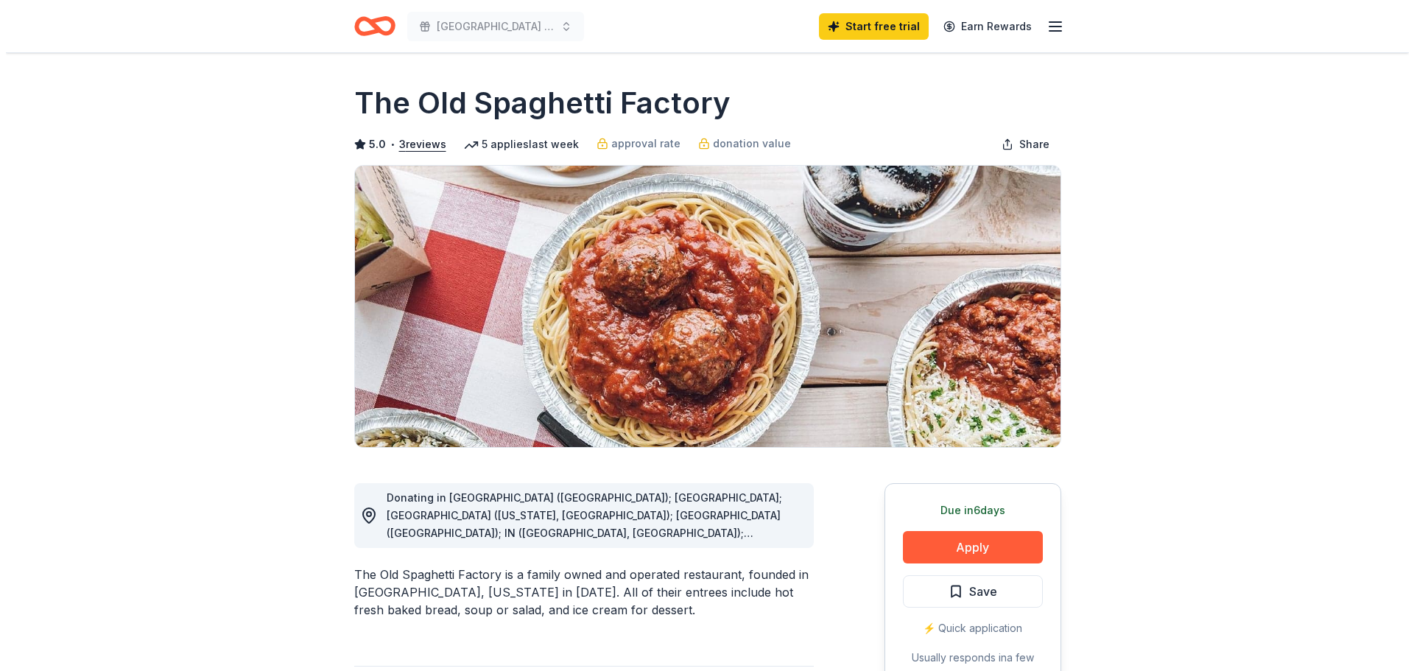
scroll to position [74, 0]
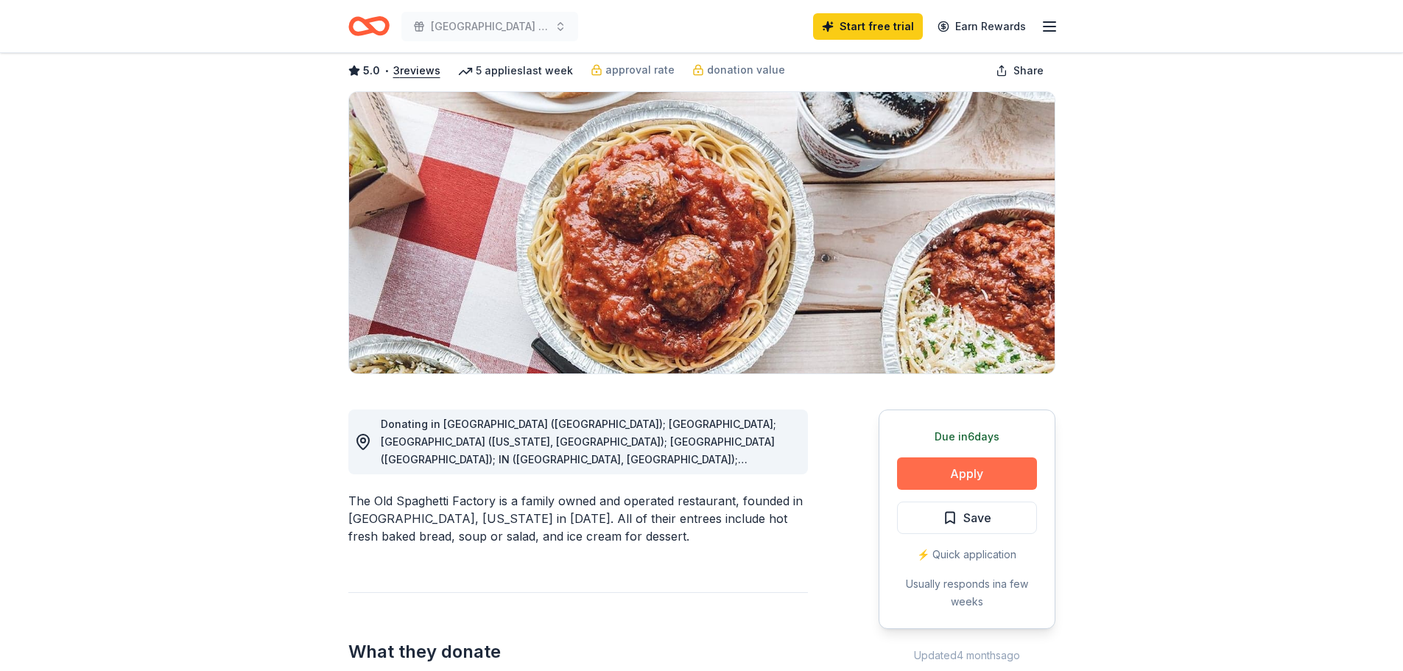
click at [945, 479] on button "Apply" at bounding box center [967, 473] width 140 height 32
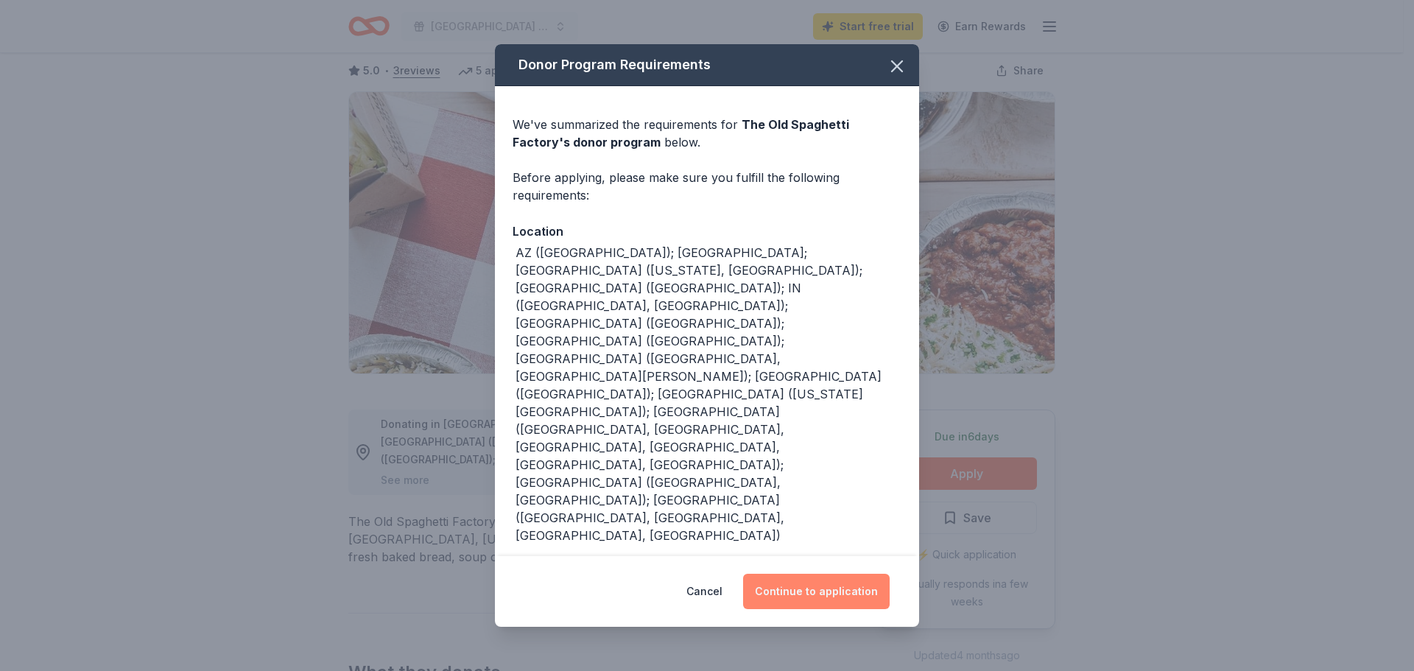
click at [832, 574] on button "Continue to application" at bounding box center [816, 591] width 147 height 35
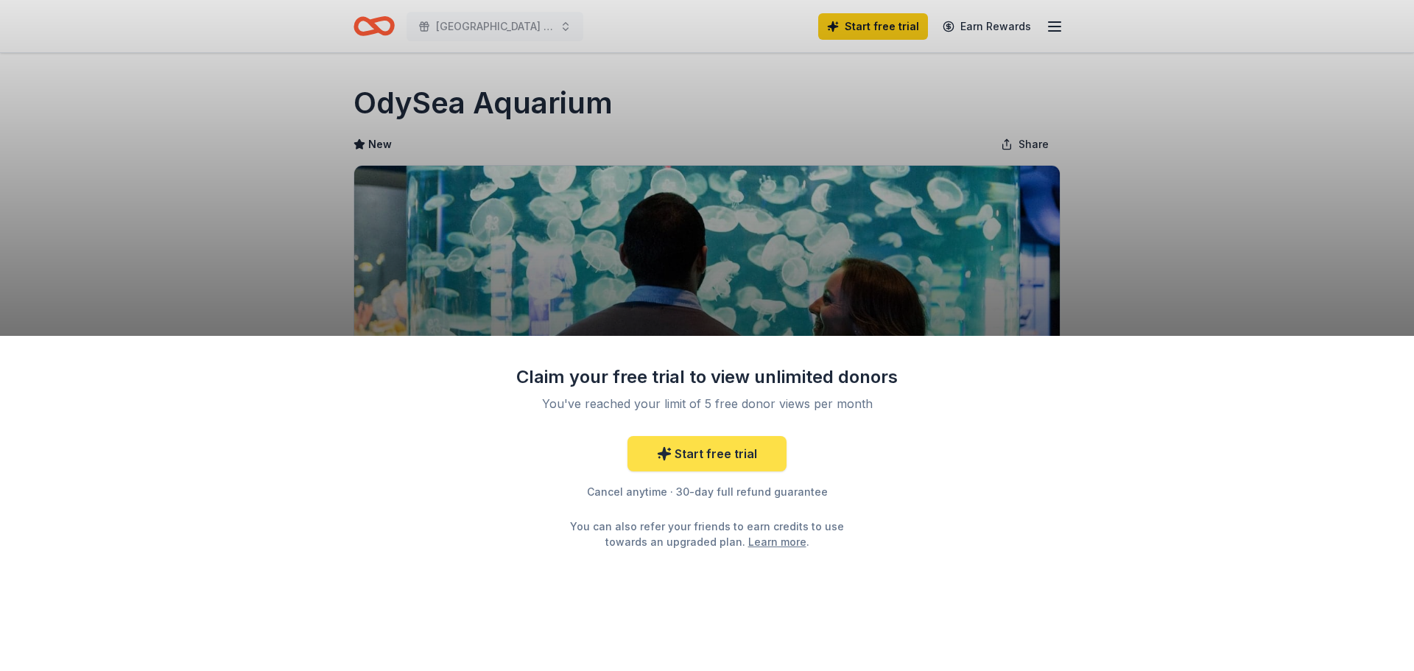
click at [739, 451] on link "Start free trial" at bounding box center [706, 453] width 159 height 35
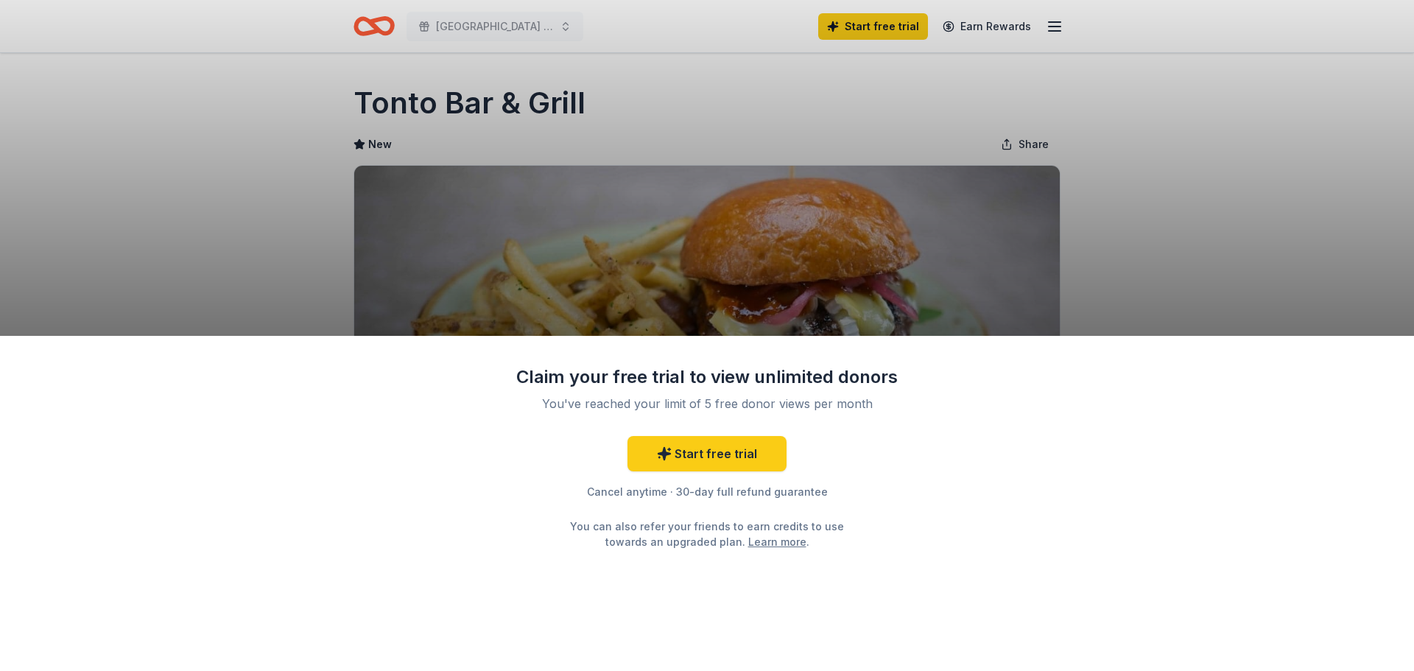
click at [147, 189] on div "Claim your free trial to view unlimited donors You've reached your limit of 5 f…" at bounding box center [707, 335] width 1414 height 671
